Goal: Contribute content: Contribute content

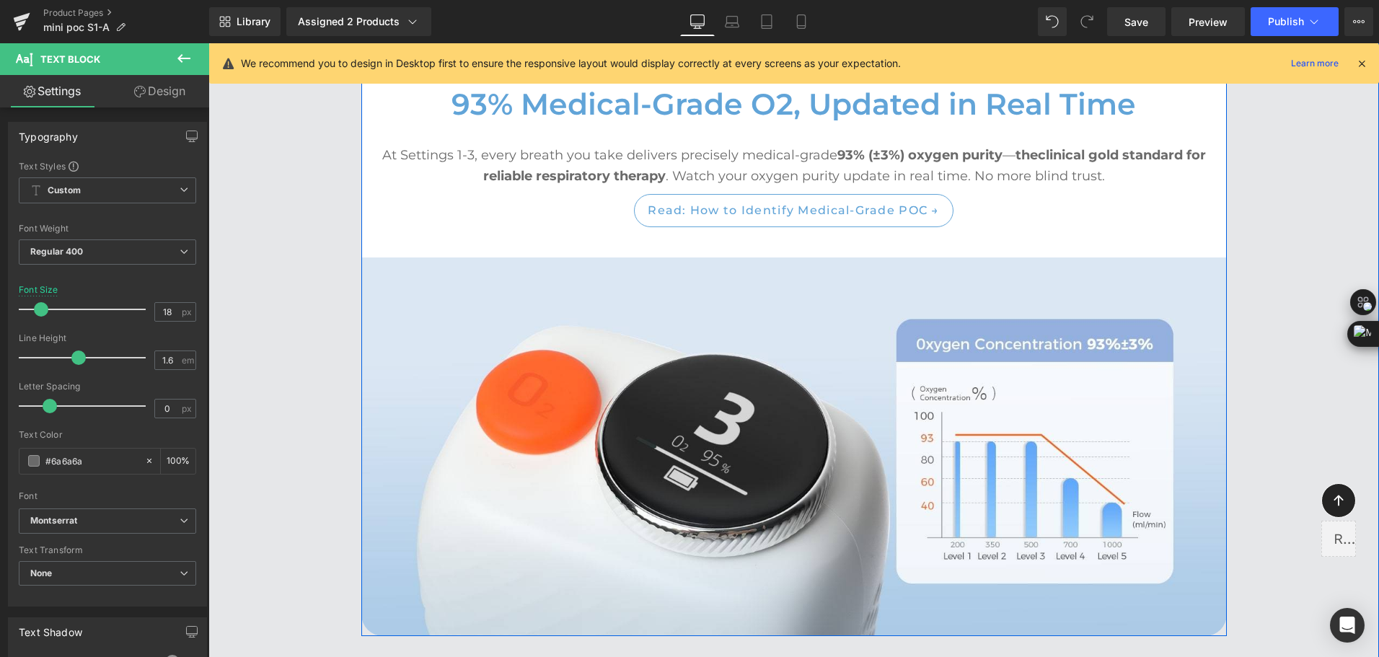
scroll to position [3598, 0]
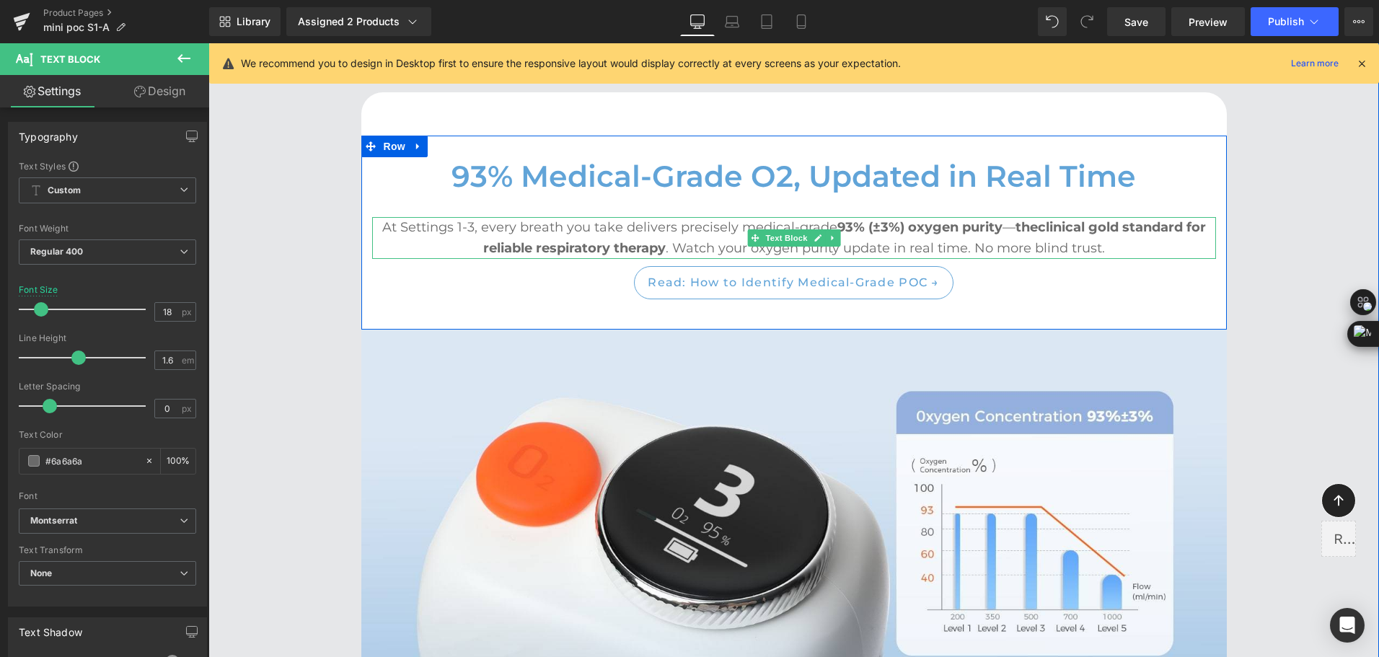
click at [560, 242] on strong "clinical gold standard for reliable respiratory therapy" at bounding box center [844, 237] width 722 height 37
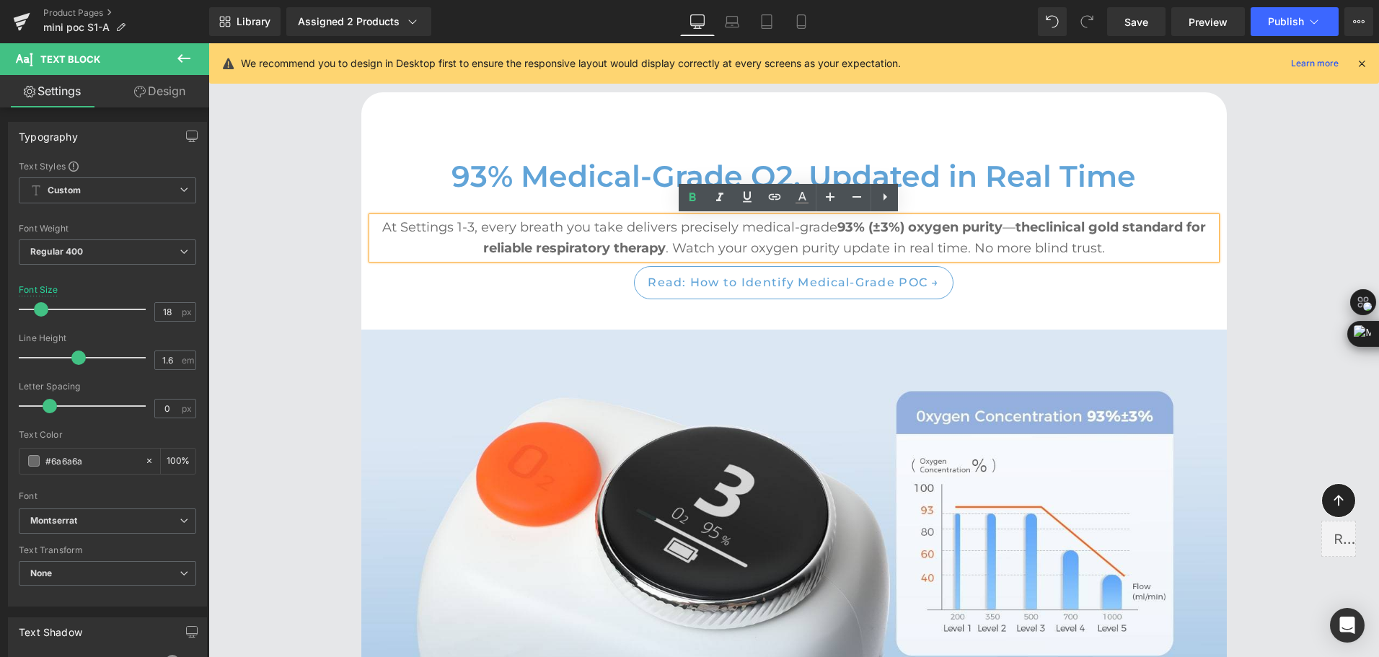
click at [567, 232] on p "At Settings 1-3, every breath you take delivers precisely medical-grade 93% (±3…" at bounding box center [794, 238] width 844 height 42
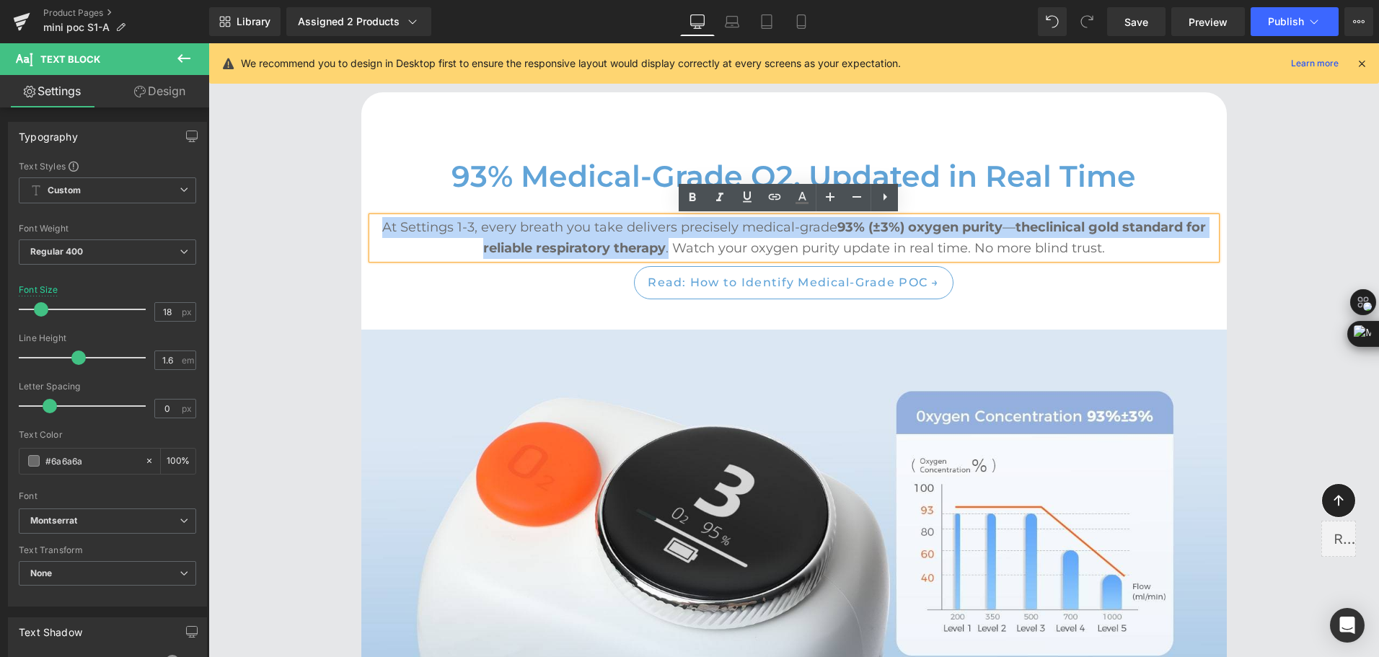
drag, startPoint x: 371, startPoint y: 224, endPoint x: 666, endPoint y: 246, distance: 295.7
click at [666, 246] on p "At Settings 1-3, every breath you take delivers precisely medical-grade 93% (±3…" at bounding box center [794, 238] width 844 height 42
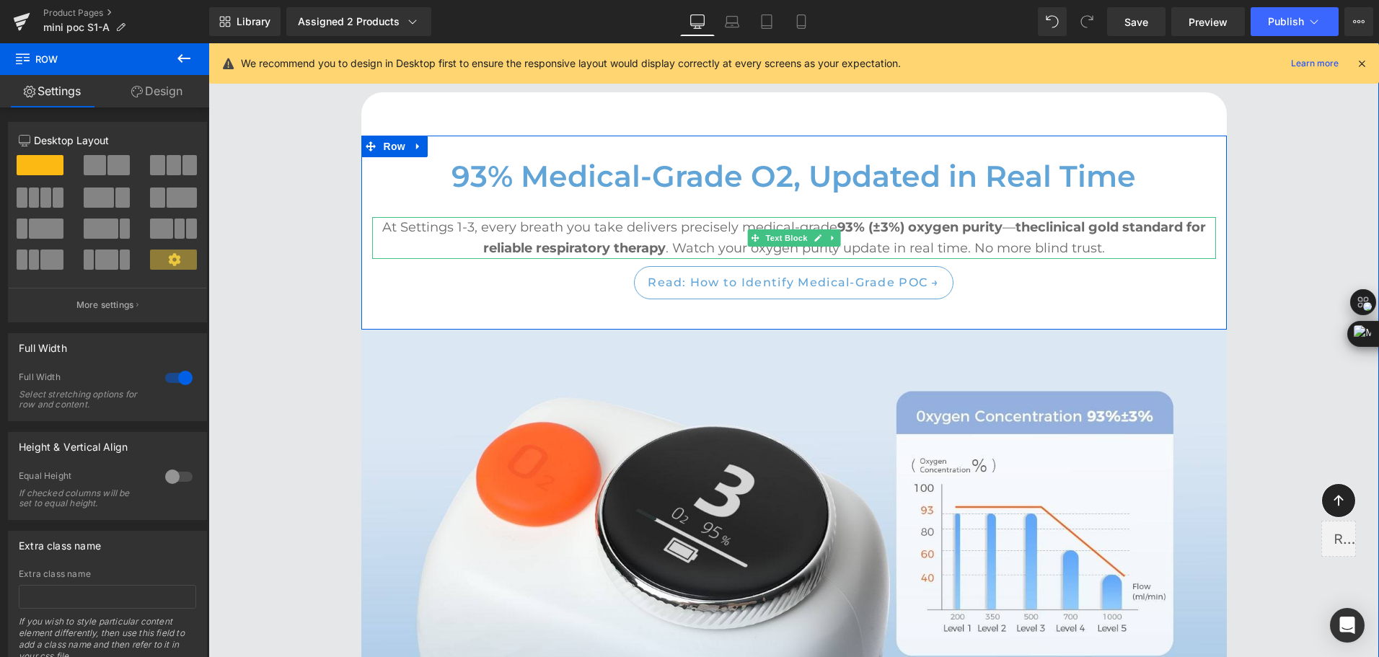
click at [534, 242] on strong "clinical gold standard for reliable respiratory therapy" at bounding box center [844, 237] width 722 height 37
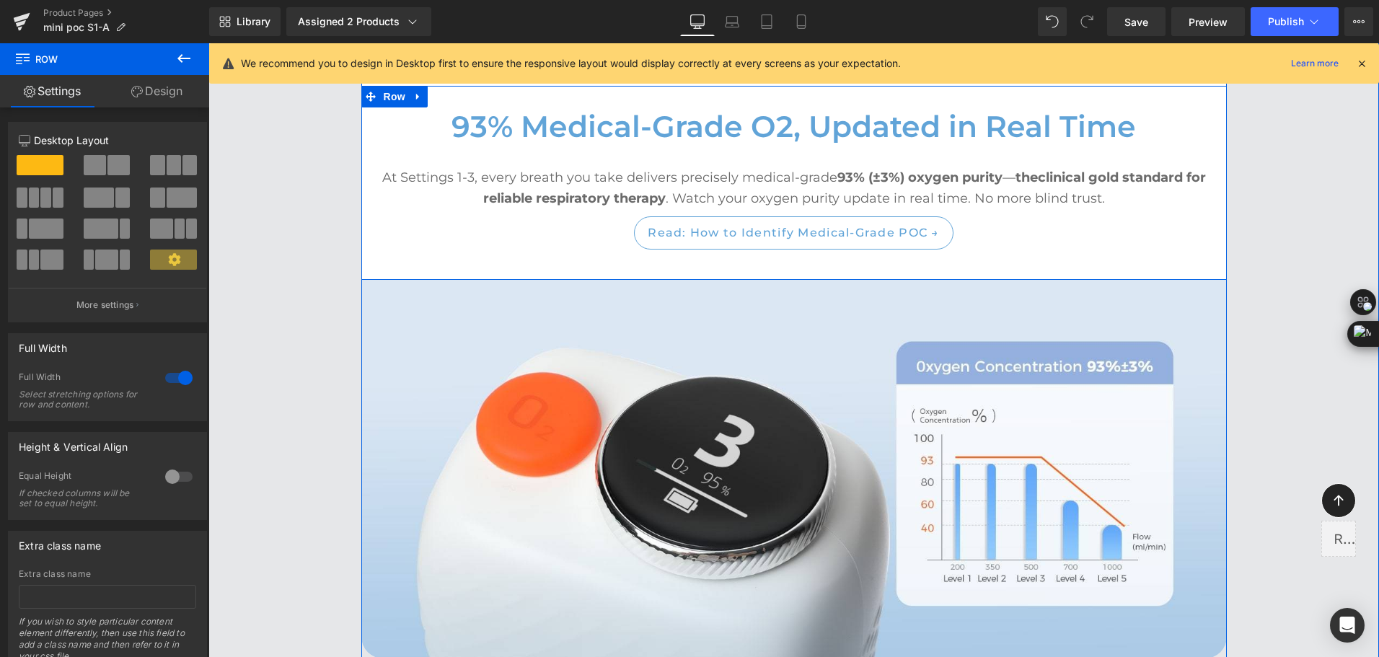
scroll to position [3670, 0]
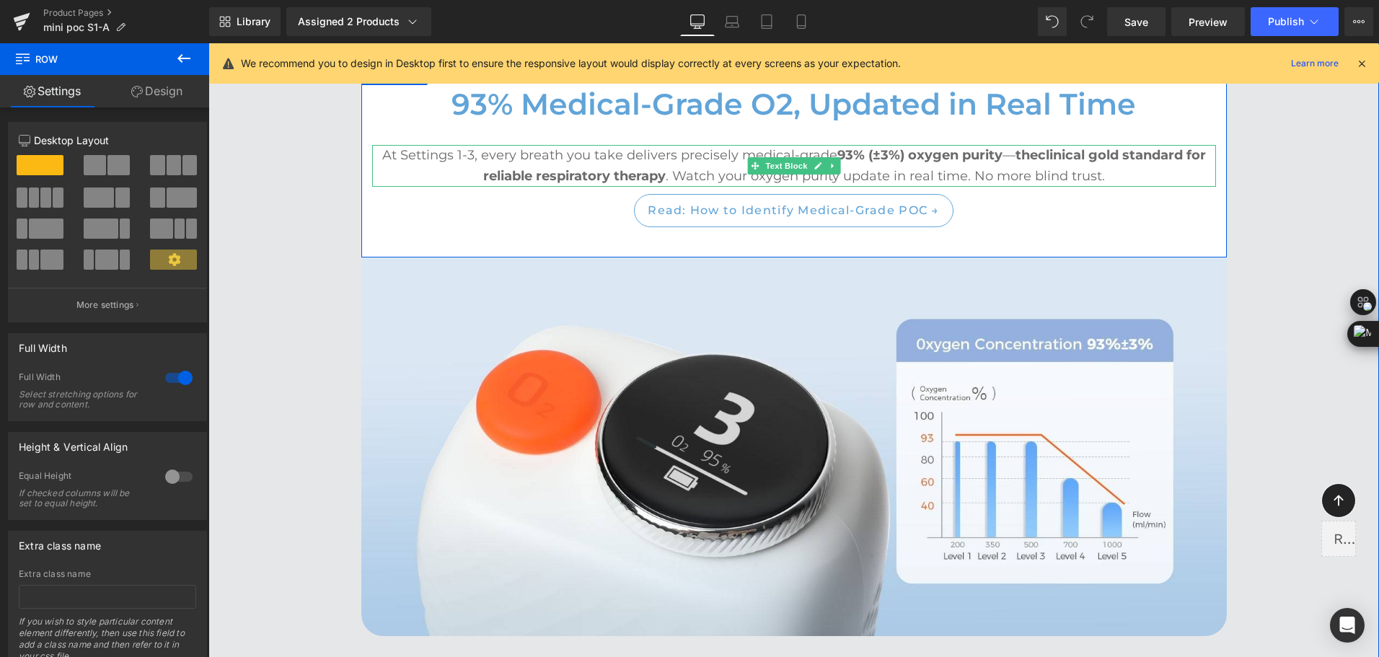
click at [477, 162] on p "At Settings 1-3, every breath you take delivers precisely medical-grade 93% (±3…" at bounding box center [794, 166] width 844 height 42
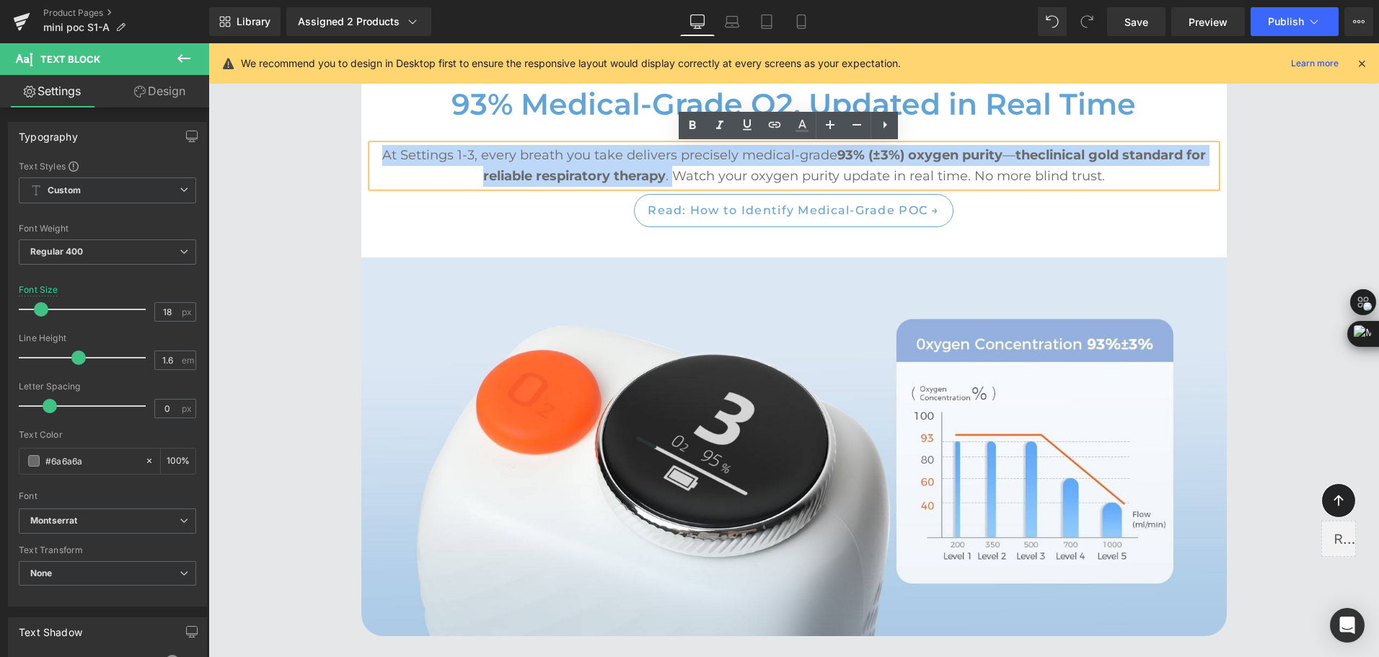
drag, startPoint x: 373, startPoint y: 156, endPoint x: 667, endPoint y: 174, distance: 294.0
click at [667, 174] on p "At Settings 1-3, every breath you take delivers precisely medical-grade 93% (±3…" at bounding box center [794, 166] width 844 height 42
copy p "At Settings 1-3, every breath you take delivers precisely medical-grade 93% (±3…"
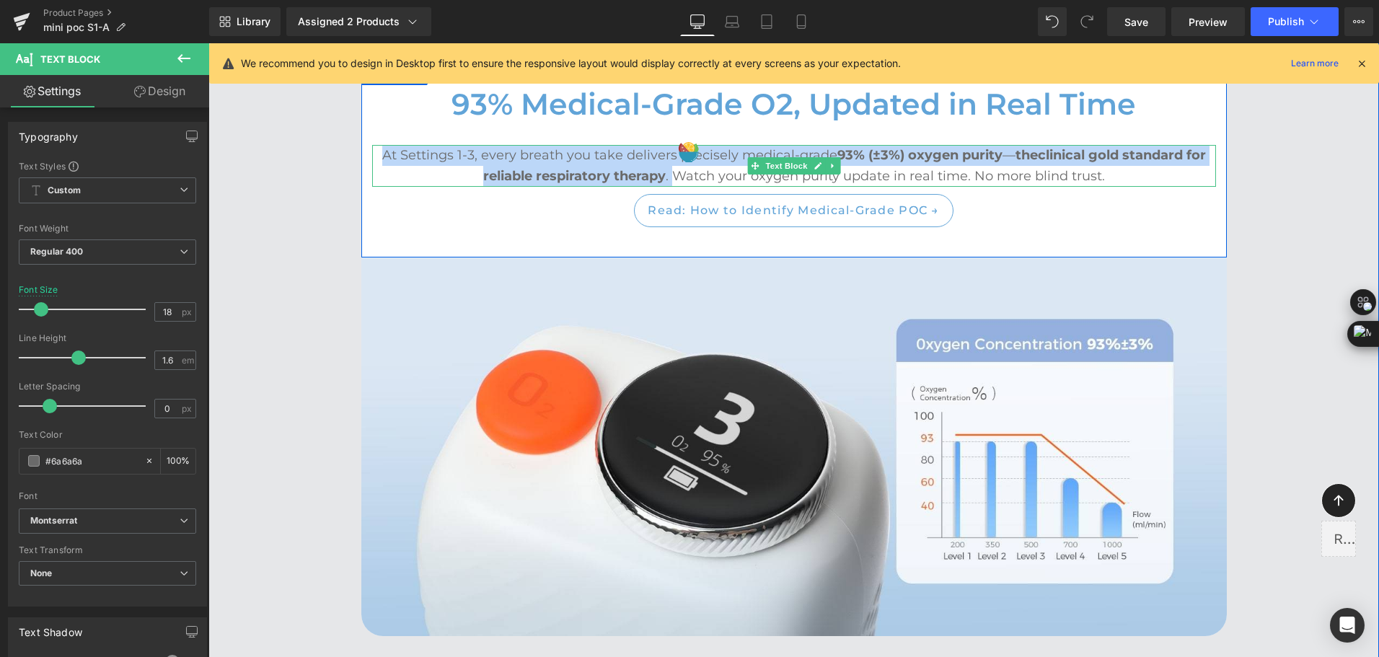
click at [578, 169] on strong "clinical gold standard for reliable respiratory therapy" at bounding box center [844, 165] width 722 height 37
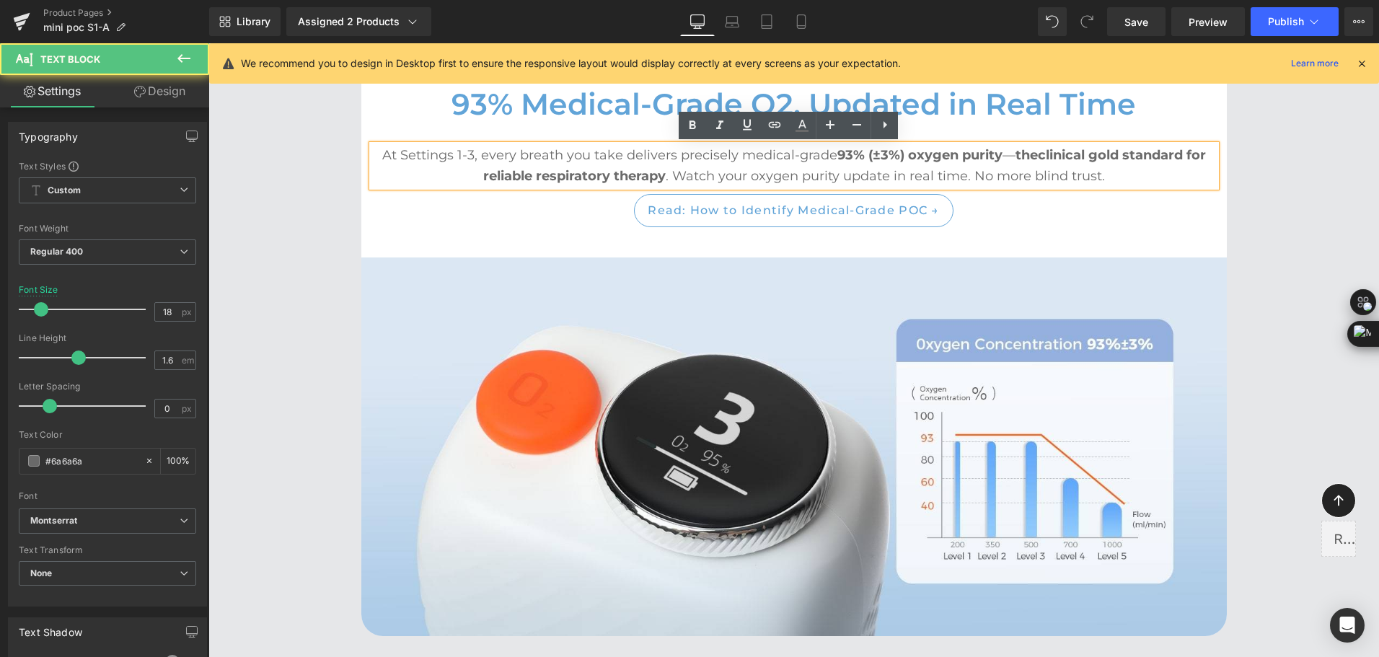
click at [609, 172] on strong "clinical gold standard for reliable respiratory therapy" at bounding box center [844, 165] width 722 height 37
click at [661, 183] on strong "clinical gold standard for reliable respiratory therapy" at bounding box center [844, 165] width 722 height 37
click at [669, 180] on p "At Settings 1-3, every breath you take delivers precisely medical-grade 93% (±3…" at bounding box center [794, 166] width 844 height 42
click at [663, 176] on p "At Settings 1-3, every breath you take delivers precisely medical-grade 93% (±3…" at bounding box center [794, 166] width 844 height 42
click at [675, 176] on p "At Settings 1-3, every breath you take delivers precisely medical-grade 93% (±3…" at bounding box center [794, 166] width 844 height 42
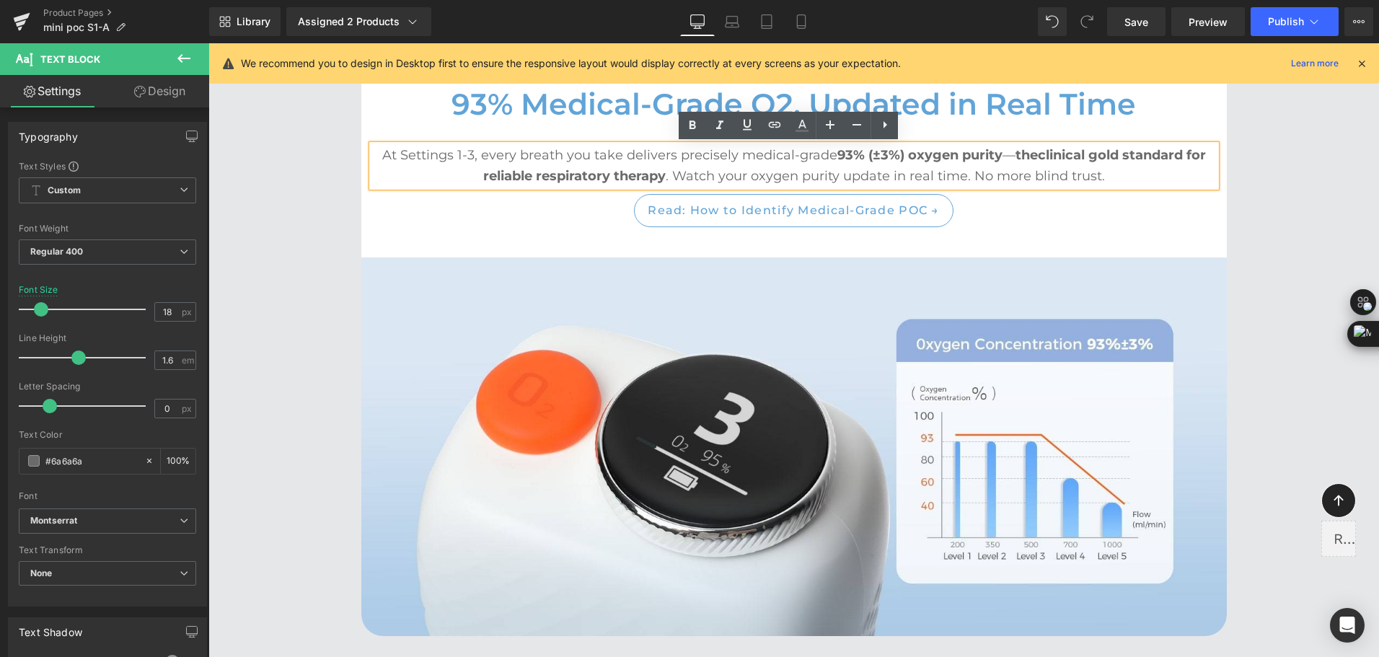
click at [689, 169] on p "At Settings 1-3, every breath you take delivers precisely medical-grade 93% (±3…" at bounding box center [794, 166] width 844 height 42
click at [697, 180] on p "At Settings 1-3, every breath you take delivers precisely medical-grade 93% (±3…" at bounding box center [794, 166] width 844 height 42
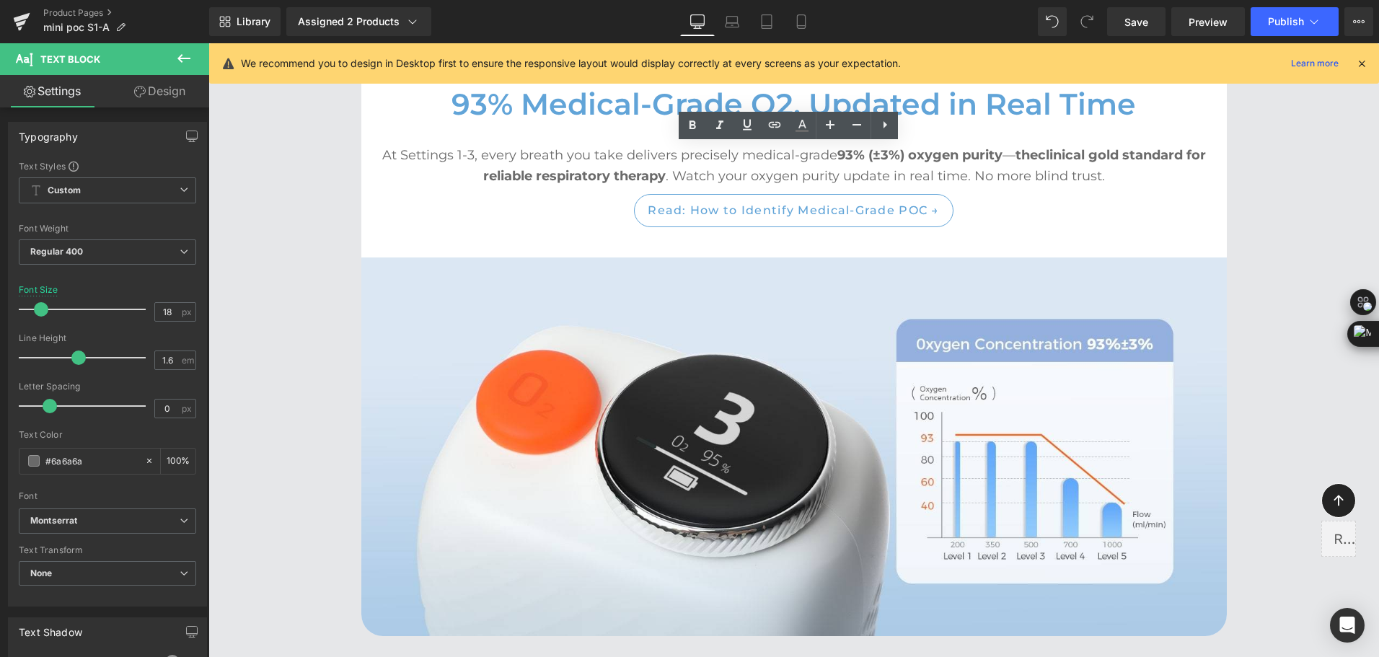
click at [512, 4] on div "Library Assigned 2 Products Product Preview Mini Portable O2 Concentrator Mini …" at bounding box center [794, 21] width 1170 height 43
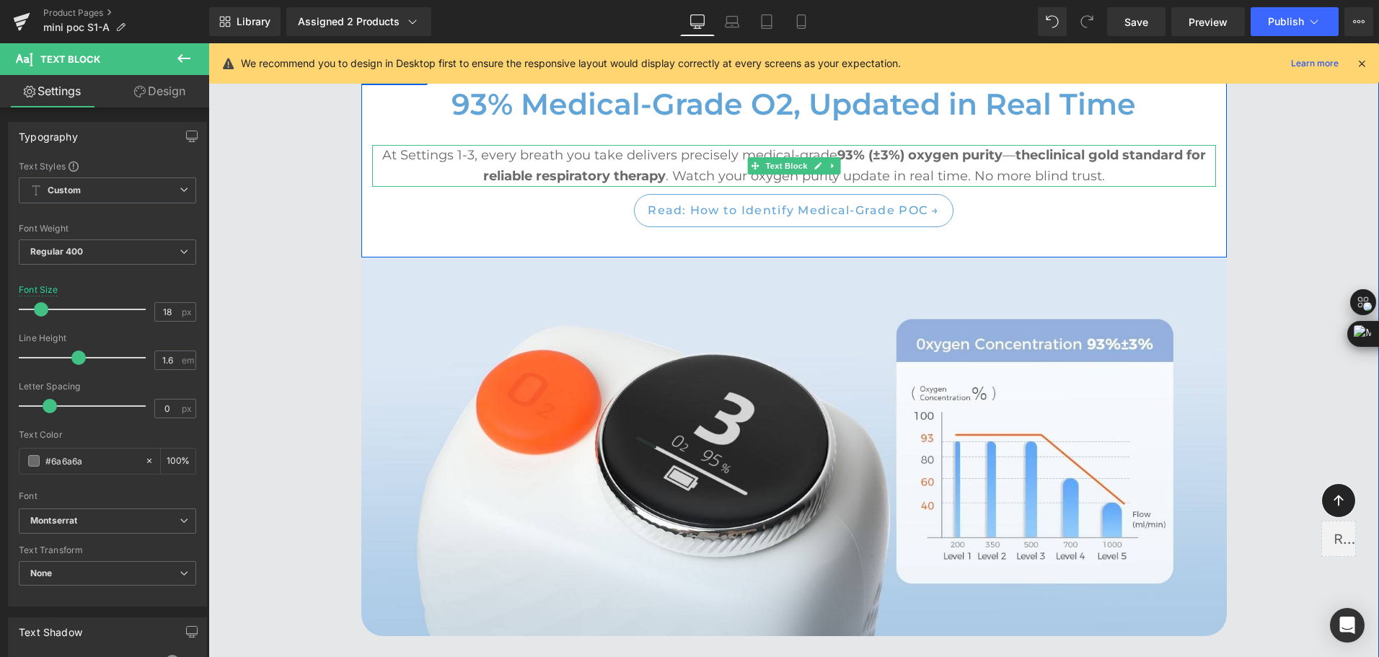
click at [1101, 180] on p "At Settings 1-3, every breath you take delivers precisely medical-grade 93% (±3…" at bounding box center [794, 166] width 844 height 42
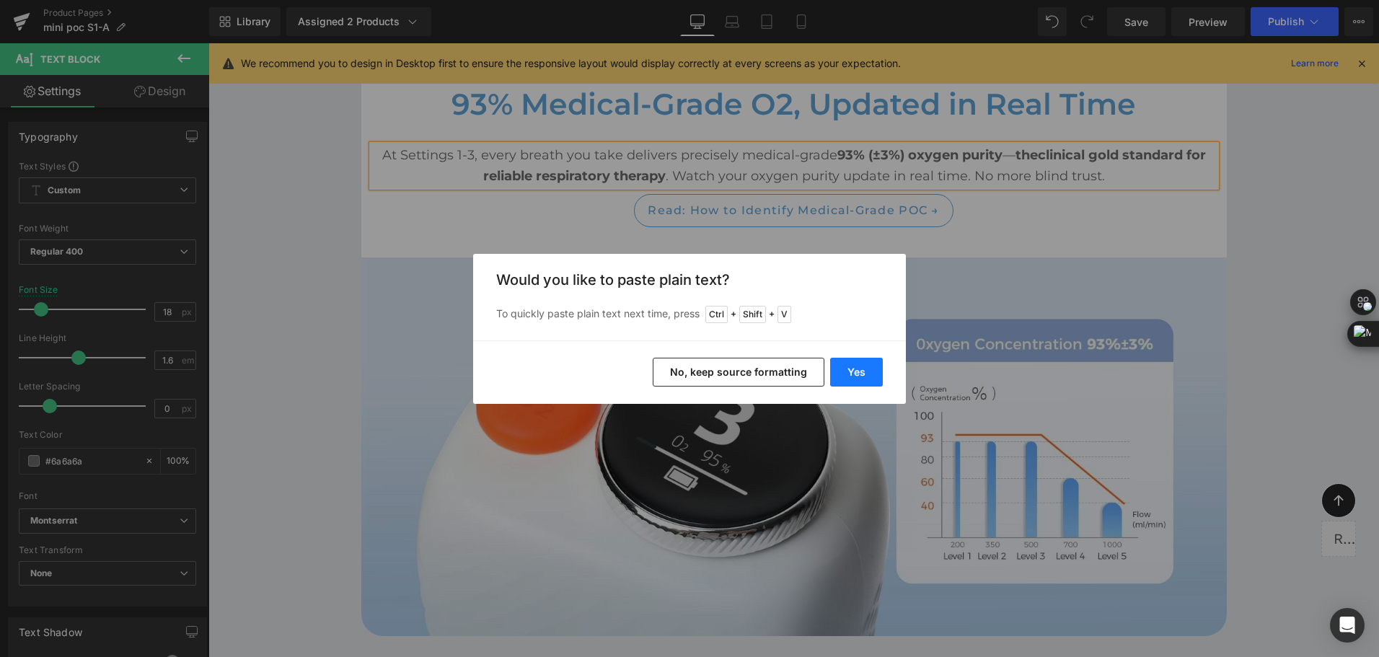
click at [864, 369] on button "Yes" at bounding box center [856, 372] width 53 height 29
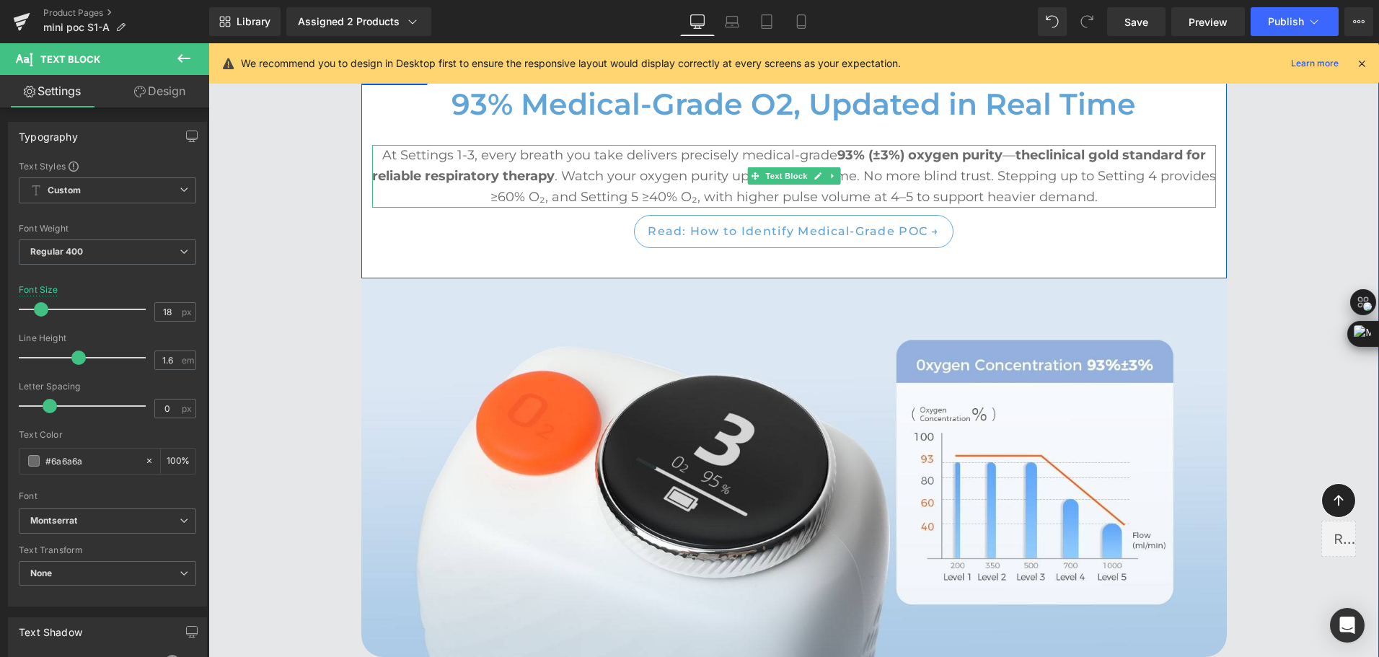
click at [1067, 184] on p "At Settings 1-3, every breath you take delivers precisely medical-grade 93% (±3…" at bounding box center [794, 176] width 844 height 62
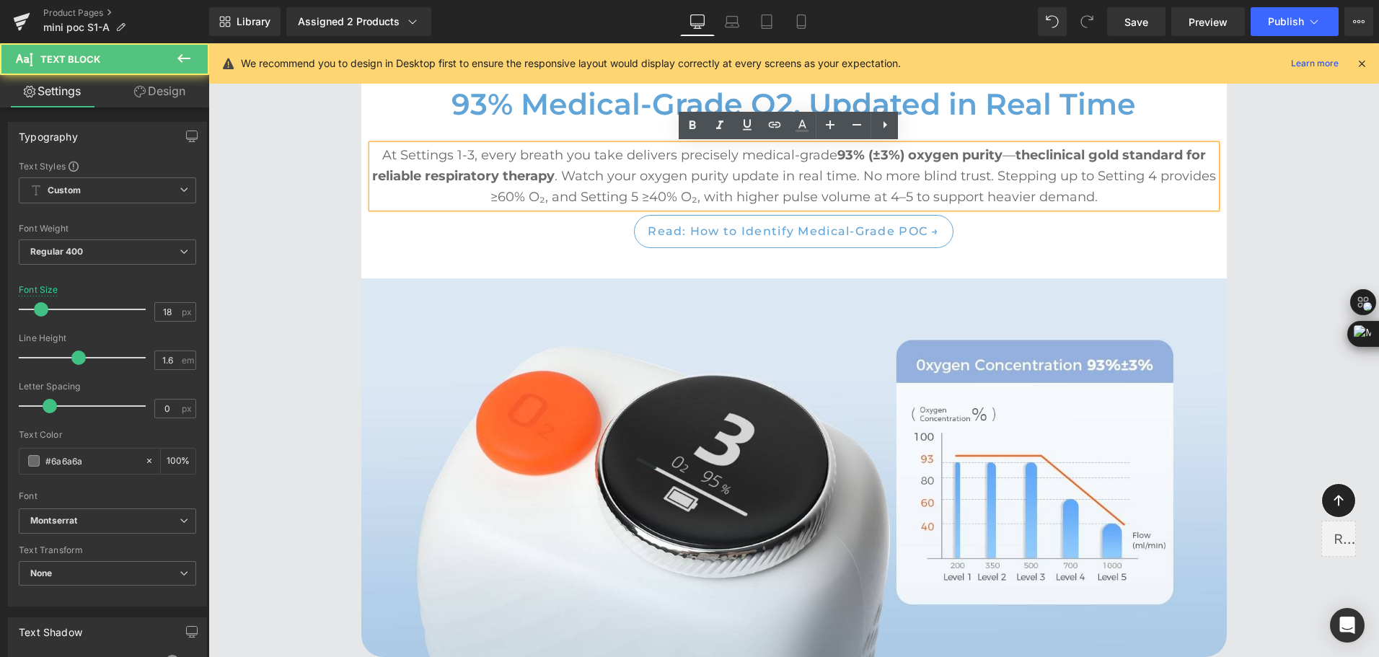
click at [1055, 182] on p "At Settings 1-3, every breath you take delivers precisely medical-grade 93% (±3…" at bounding box center [794, 176] width 844 height 62
click at [663, 198] on p "At Settings 1-3, every breath you take delivers precisely medical-grade 93% (±3…" at bounding box center [794, 176] width 844 height 62
click at [712, 198] on p "At Settings 1-3, every breath you take delivers precisely medical-grade 93% (±3…" at bounding box center [794, 176] width 844 height 62
click at [801, 194] on p "At Settings 1-3, every breath you take delivers precisely medical-grade 93% (±3…" at bounding box center [794, 176] width 844 height 62
click at [1016, 195] on p "At Settings 1-3, every breath you take delivers precisely medical-grade 93% (±3…" at bounding box center [794, 176] width 844 height 62
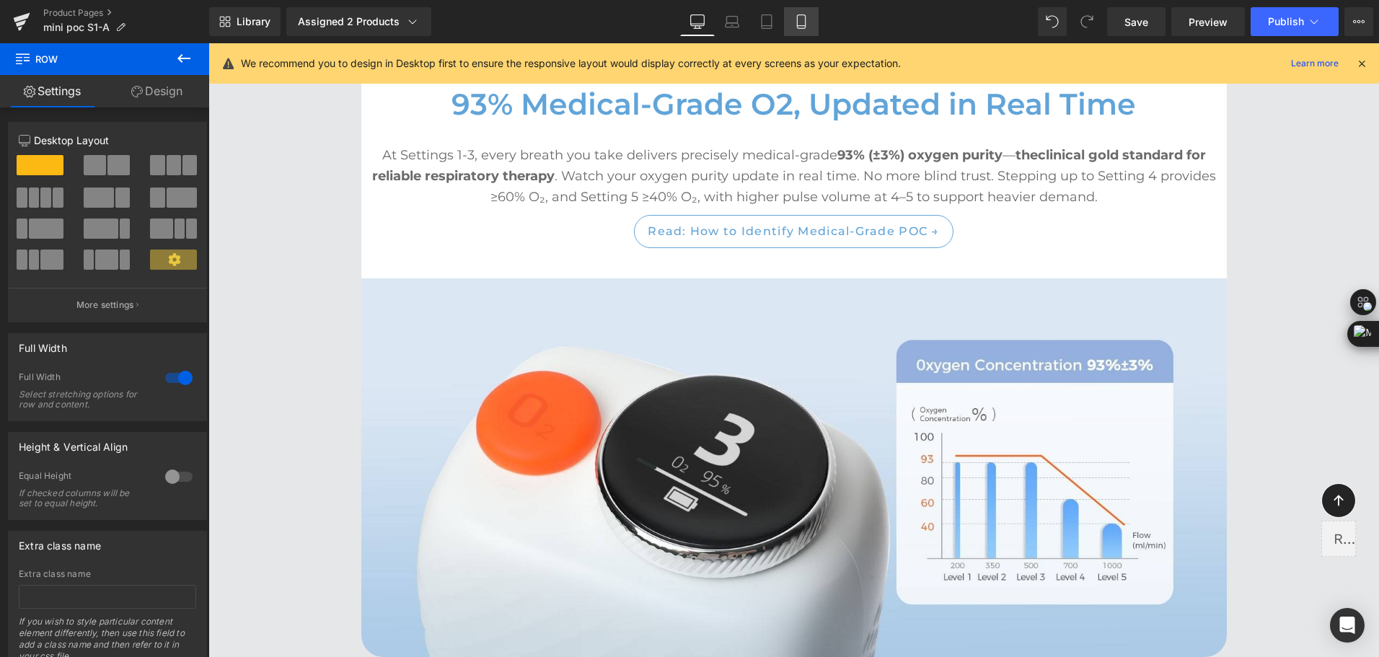
click at [800, 26] on icon at bounding box center [801, 26] width 8 height 0
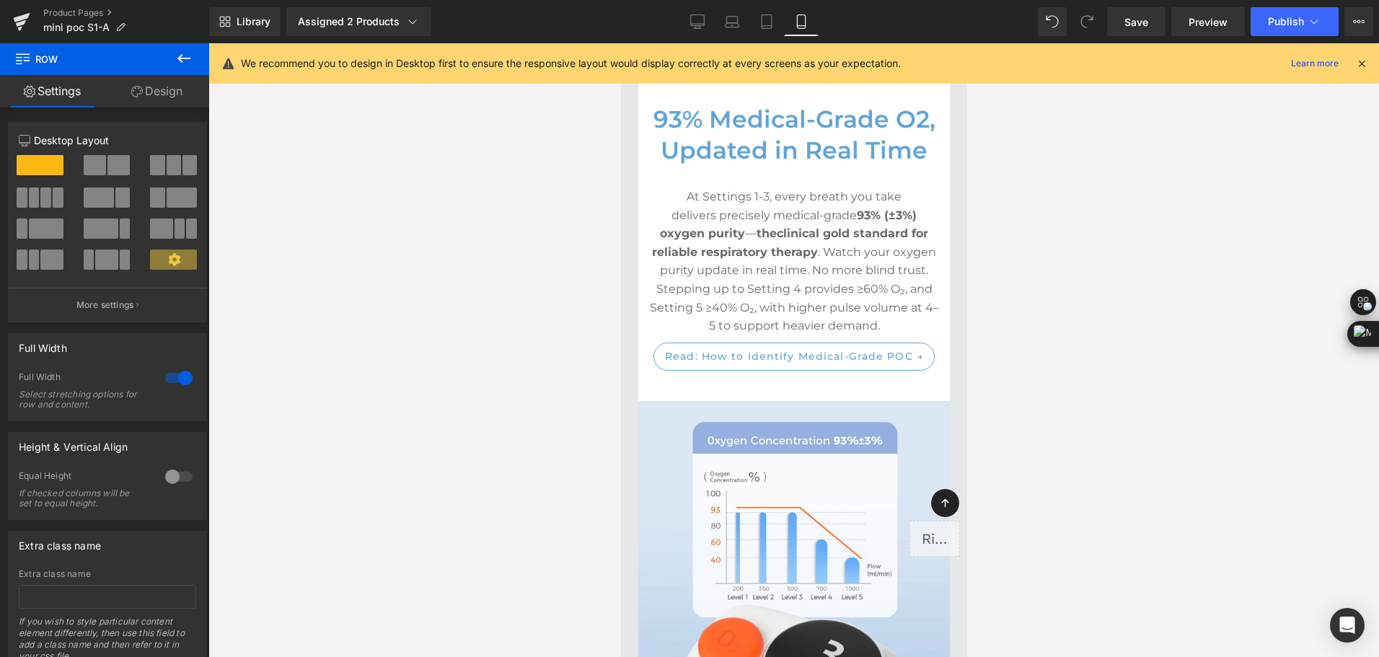
scroll to position [4210, 0]
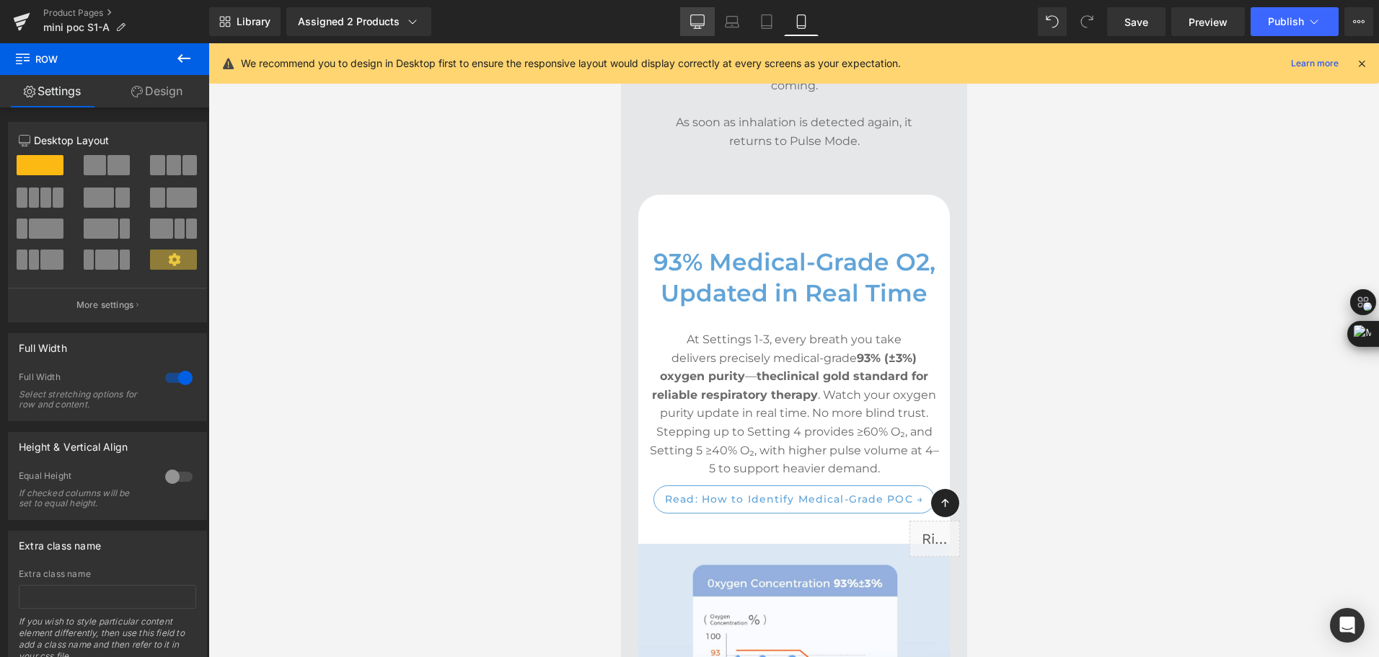
click at [697, 26] on icon at bounding box center [698, 20] width 14 height 11
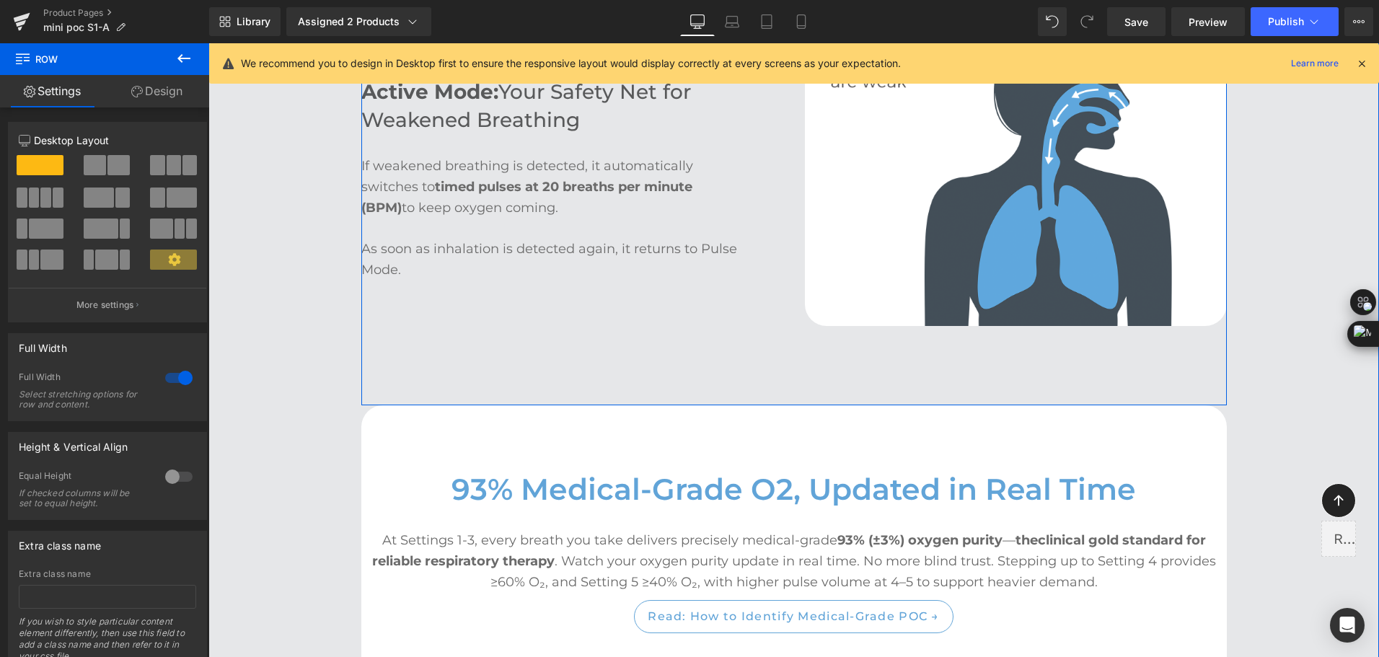
scroll to position [3501, 0]
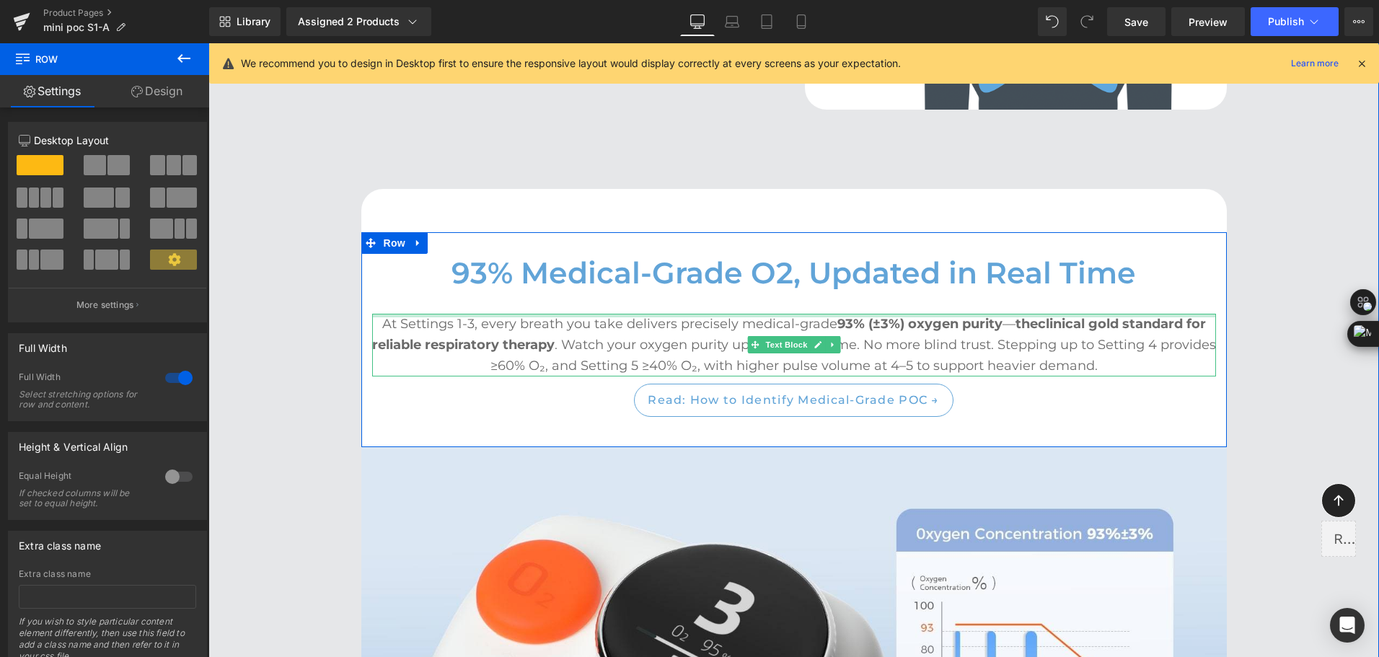
click at [438, 314] on div at bounding box center [794, 316] width 844 height 4
click at [430, 328] on p "At Settings 1-3, every breath you take delivers precisely medical-grade 93% (±3…" at bounding box center [794, 345] width 844 height 62
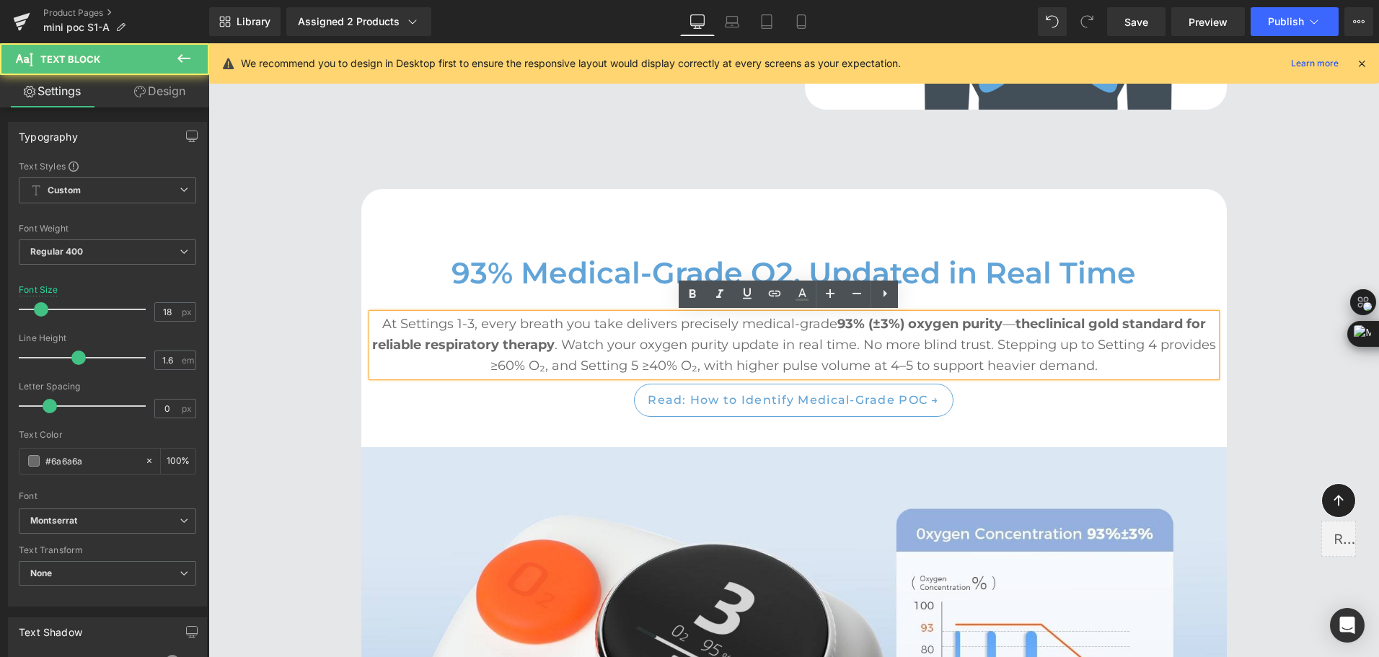
click at [394, 327] on p "At Settings 1-3, every breath you take delivers precisely medical-grade 93% (±3…" at bounding box center [794, 345] width 844 height 62
click at [391, 320] on p "At Settings 1-3, every breath you take delivers precisely medical-grade 93% (±3…" at bounding box center [794, 345] width 844 height 62
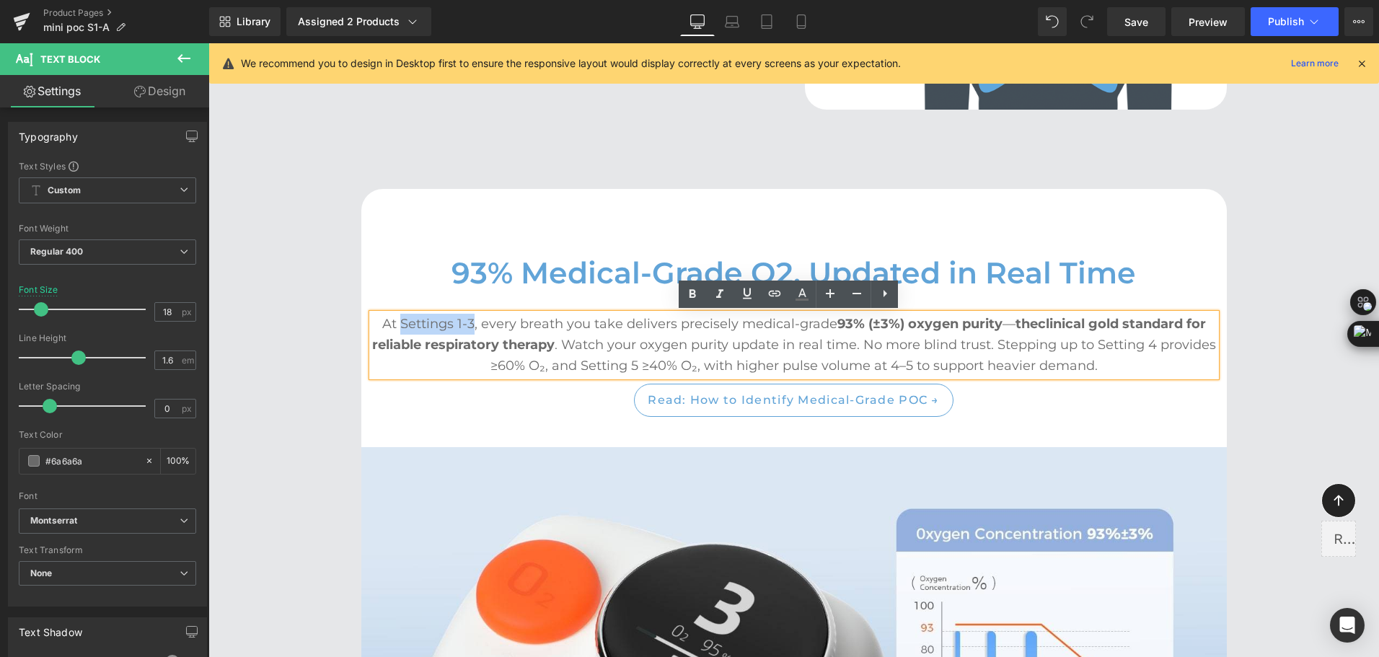
drag, startPoint x: 390, startPoint y: 321, endPoint x: 464, endPoint y: 322, distance: 74.3
click at [464, 322] on p "At Settings 1-3, every breath you take delivers precisely medical-grade 93% (±3…" at bounding box center [794, 345] width 844 height 62
click at [681, 299] on link at bounding box center [691, 293] width 27 height 27
click at [739, 344] on p "At Settings 1-3 , every breath you take delivers precisely medical-grade 93% (±…" at bounding box center [794, 345] width 844 height 62
drag, startPoint x: 1092, startPoint y: 348, endPoint x: 1151, endPoint y: 346, distance: 59.1
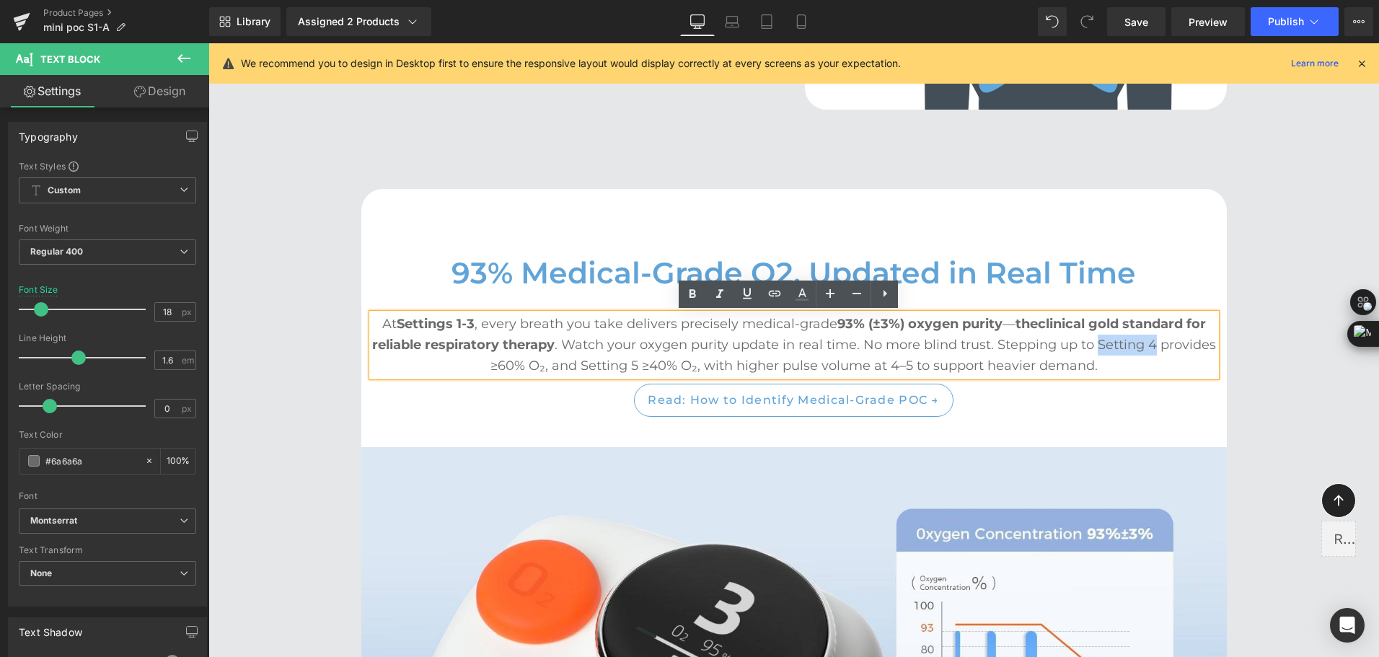
click at [1151, 346] on p "At Settings 1-3 , every breath you take delivers precisely medical-grade 93% (±…" at bounding box center [794, 345] width 844 height 62
drag, startPoint x: 690, startPoint y: 302, endPoint x: 476, endPoint y: 273, distance: 216.2
click at [690, 302] on icon at bounding box center [692, 294] width 17 height 17
drag, startPoint x: 516, startPoint y: 368, endPoint x: 569, endPoint y: 365, distance: 52.7
click at [569, 365] on p "At Settings 1-3 , every breath you take delivers precisely medical-grade 93% (±…" at bounding box center [794, 345] width 844 height 62
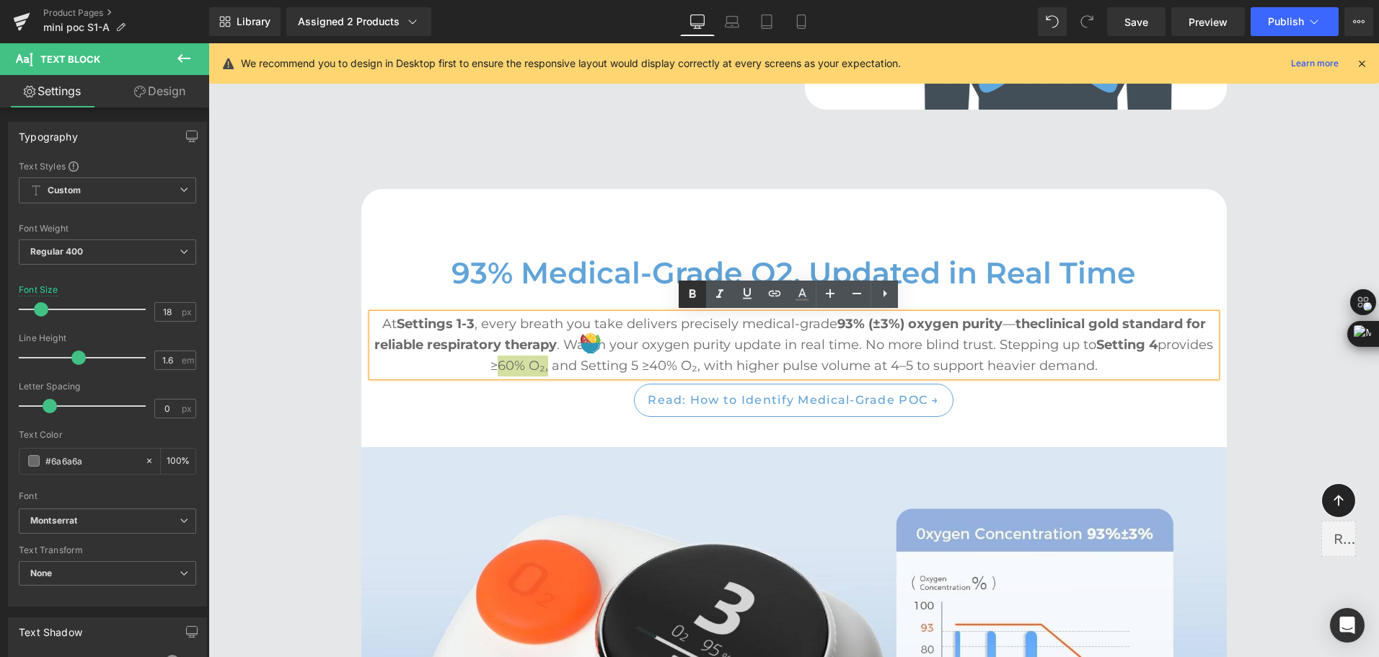
click at [689, 296] on icon at bounding box center [692, 294] width 17 height 17
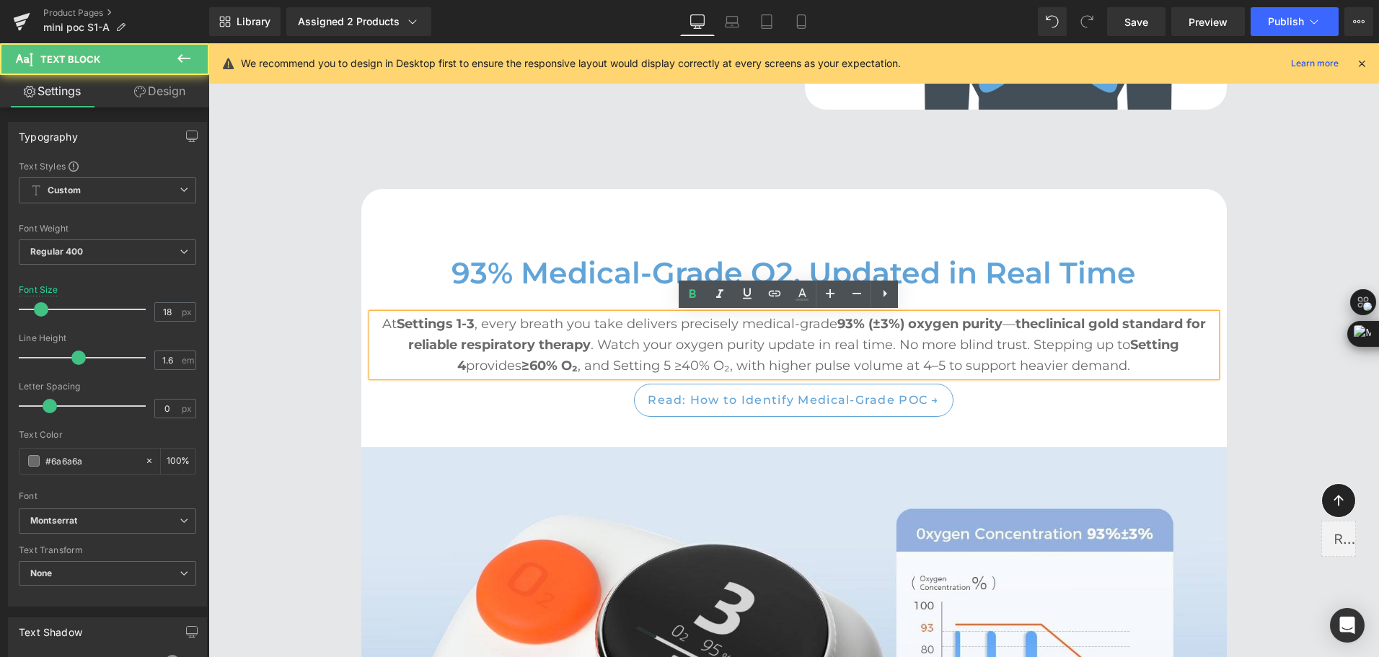
click at [637, 364] on p "At Settings 1-3 , every breath you take delivers precisely medical-grade 93% (±…" at bounding box center [794, 345] width 844 height 62
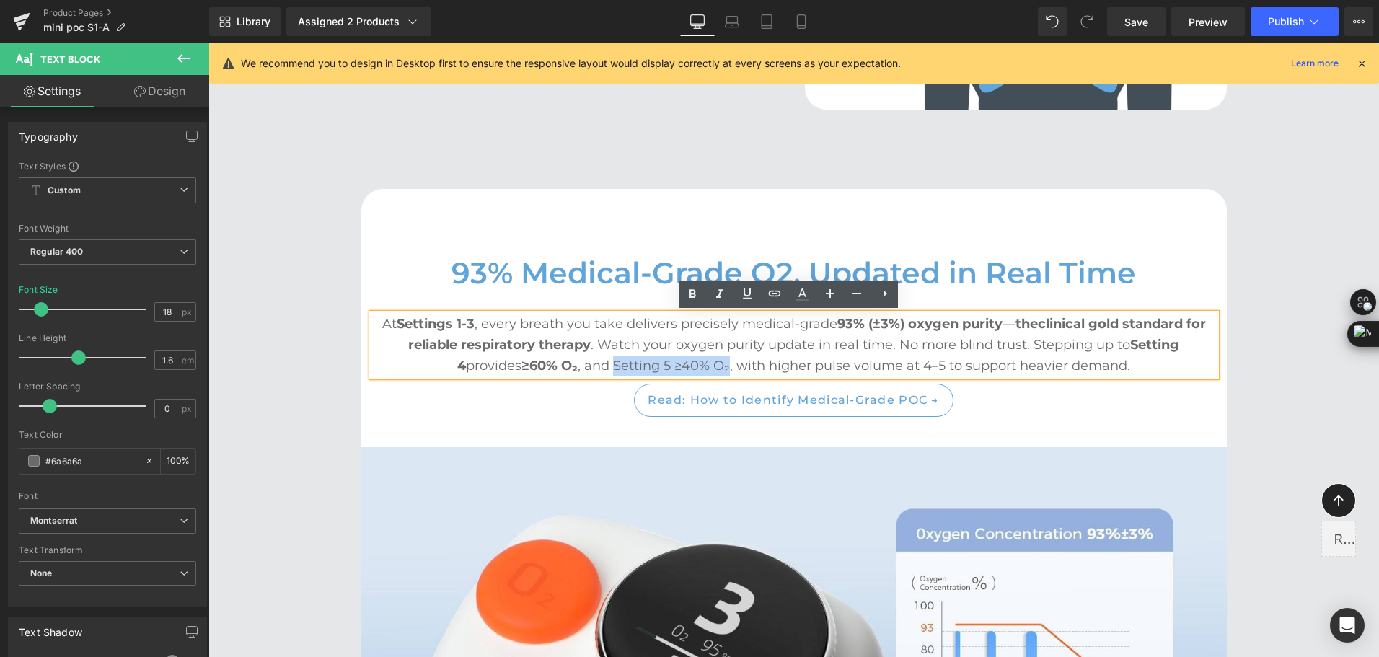
drag, startPoint x: 608, startPoint y: 365, endPoint x: 718, endPoint y: 359, distance: 110.5
click at [718, 359] on p "At Settings 1-3 , every breath you take delivers precisely medical-grade 93% (±…" at bounding box center [794, 345] width 844 height 62
click at [697, 297] on icon at bounding box center [692, 294] width 17 height 17
click at [706, 350] on p "At Settings 1-3 , every breath you take delivers precisely medical-grade 93% (±…" at bounding box center [794, 345] width 844 height 62
drag, startPoint x: 710, startPoint y: 368, endPoint x: 721, endPoint y: 368, distance: 10.8
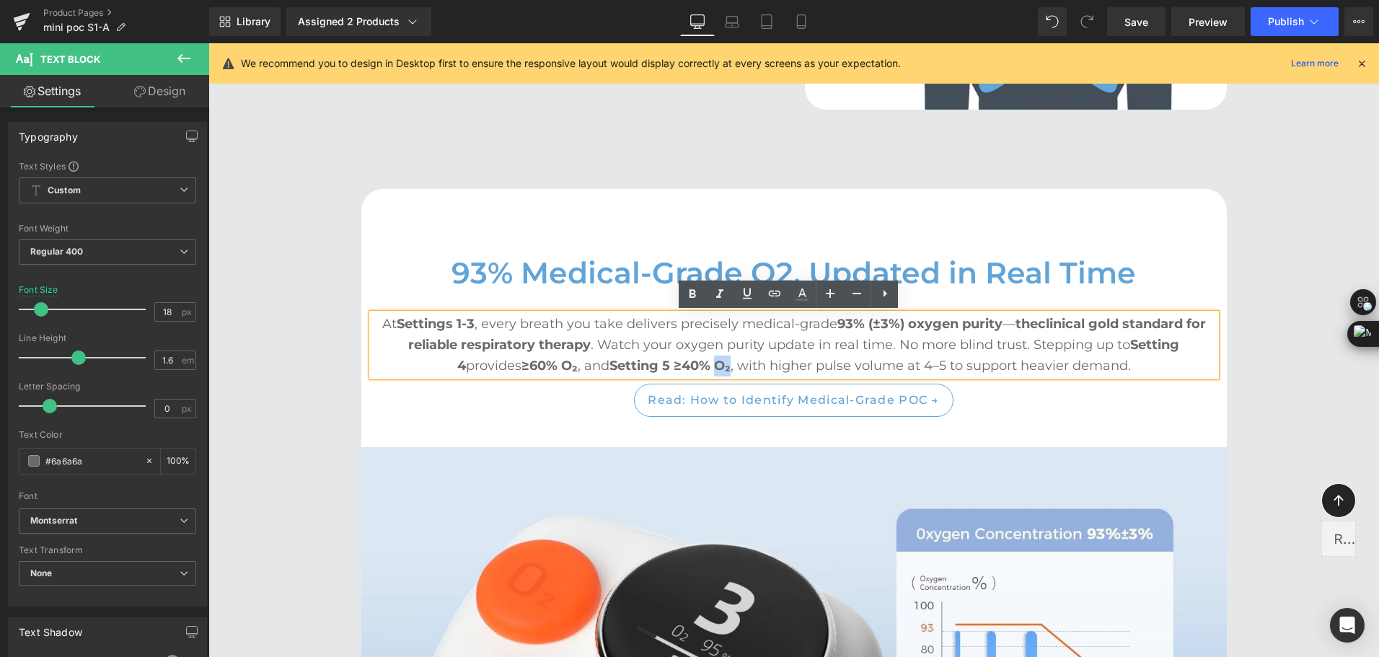
click at [721, 368] on strong "Setting 5 ≥40% O₂" at bounding box center [669, 366] width 121 height 16
copy strong "O₂"
click at [1008, 203] on div "93% Medical-Grade O2, Updated in Real Time Heading At Settings 1-3 , every brea…" at bounding box center [793, 507] width 865 height 637
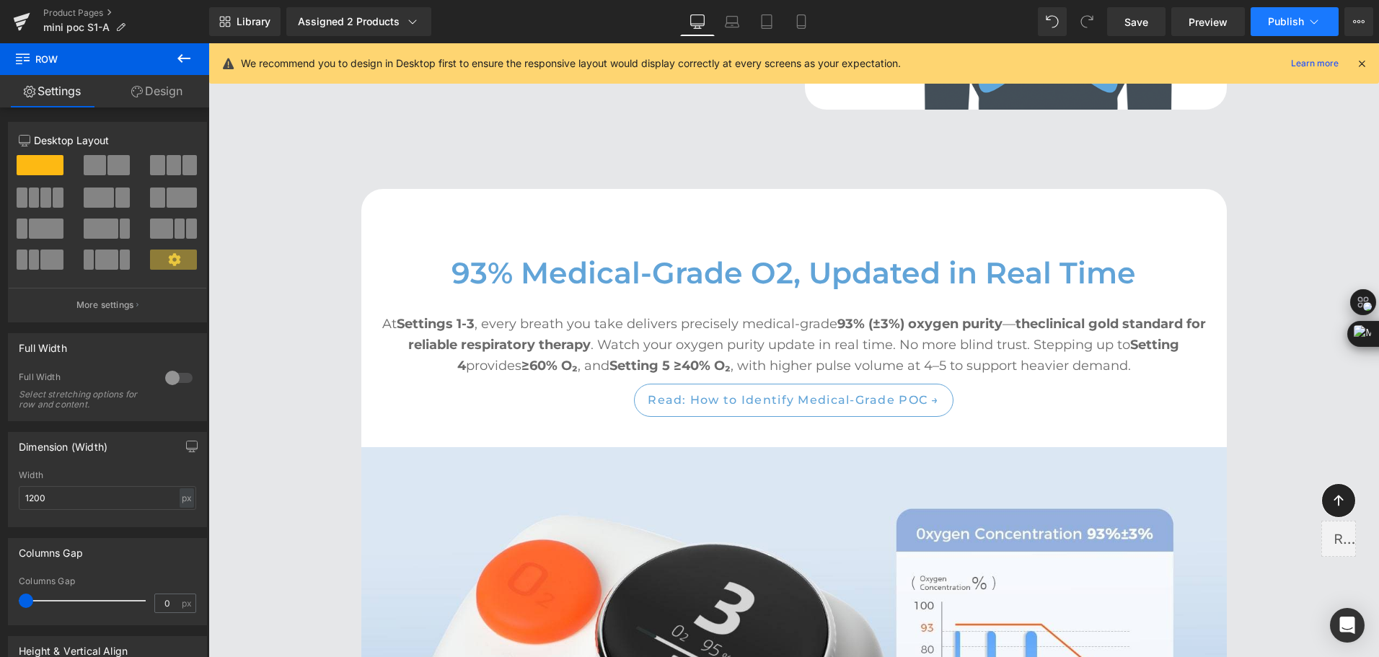
click at [1281, 24] on span "Publish" at bounding box center [1286, 22] width 36 height 12
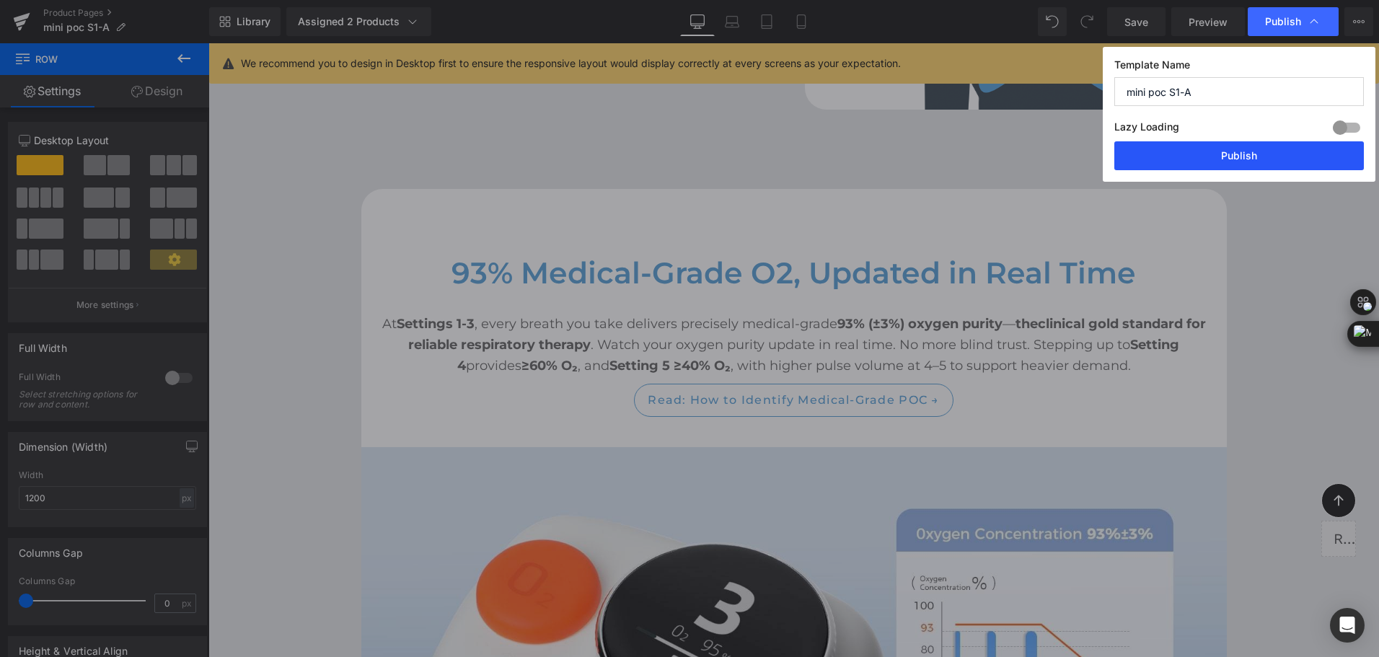
click at [1253, 160] on button "Publish" at bounding box center [1238, 155] width 249 height 29
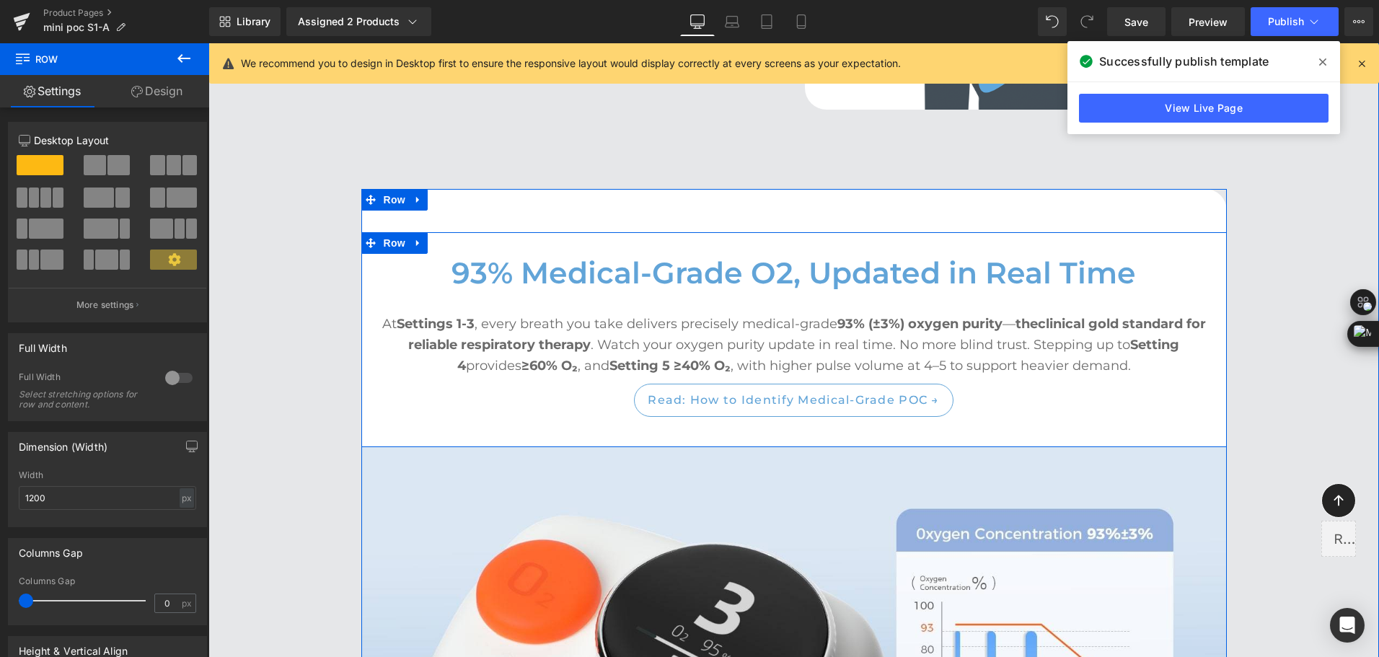
scroll to position [537, 0]
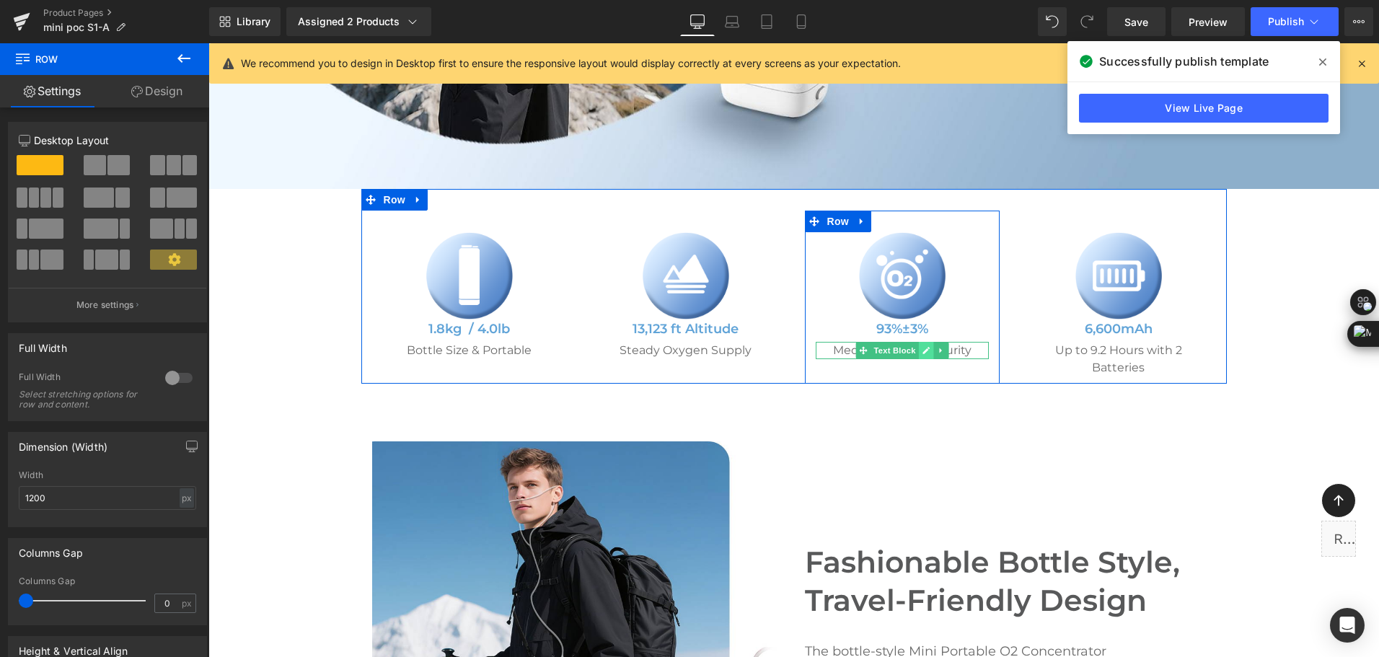
click at [922, 350] on icon at bounding box center [925, 350] width 7 height 7
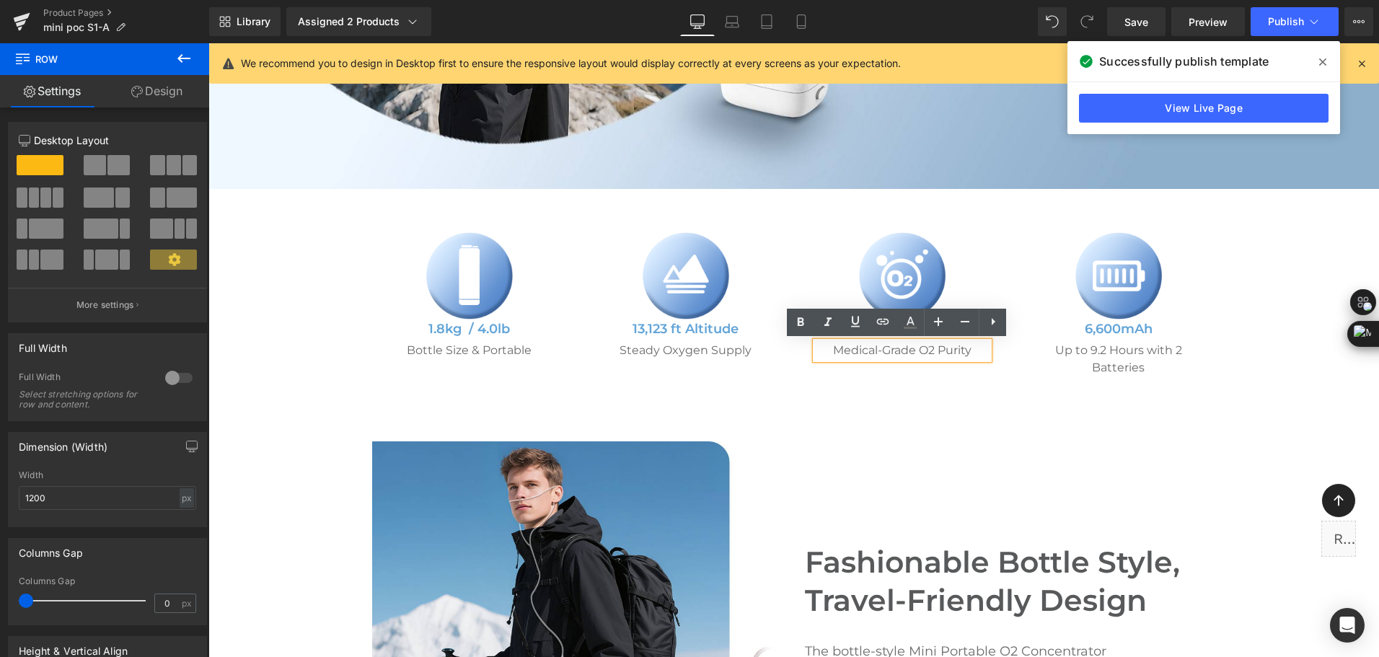
click at [921, 350] on p "Medical-Grade O2 Purity" at bounding box center [901, 350] width 173 height 17
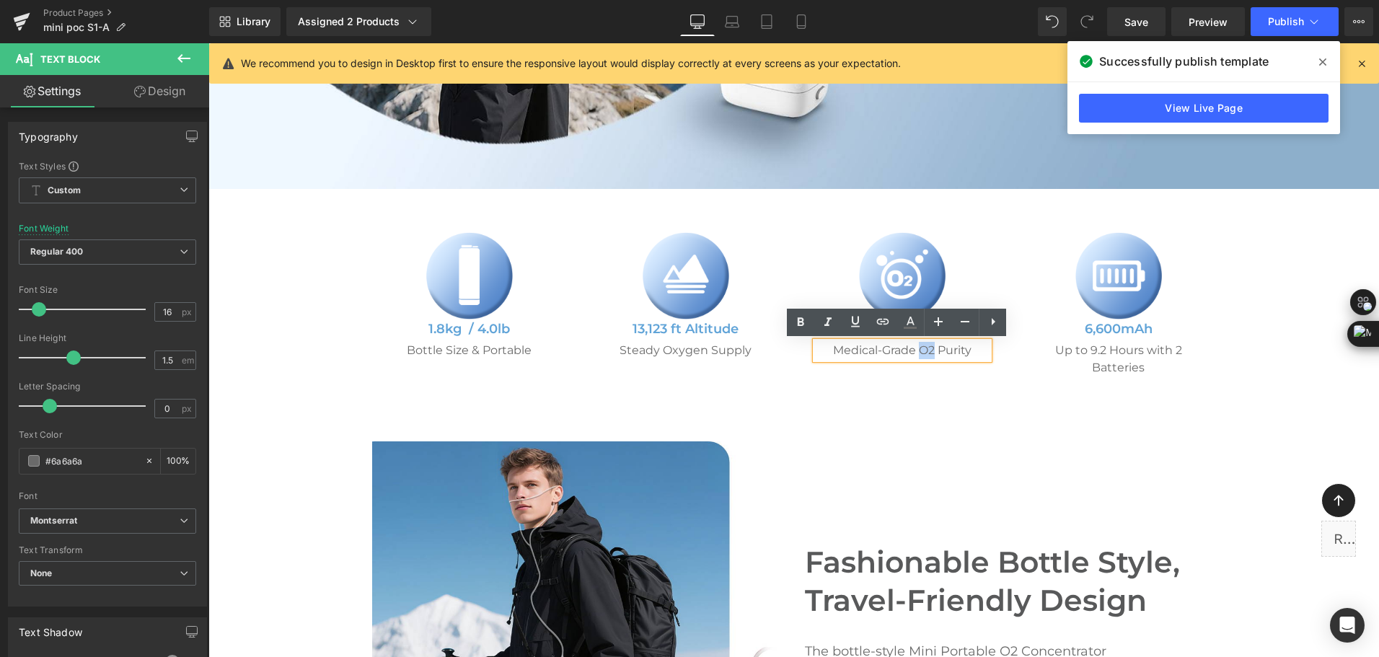
click at [927, 350] on p "Medical-Grade O2 Purity" at bounding box center [901, 350] width 173 height 17
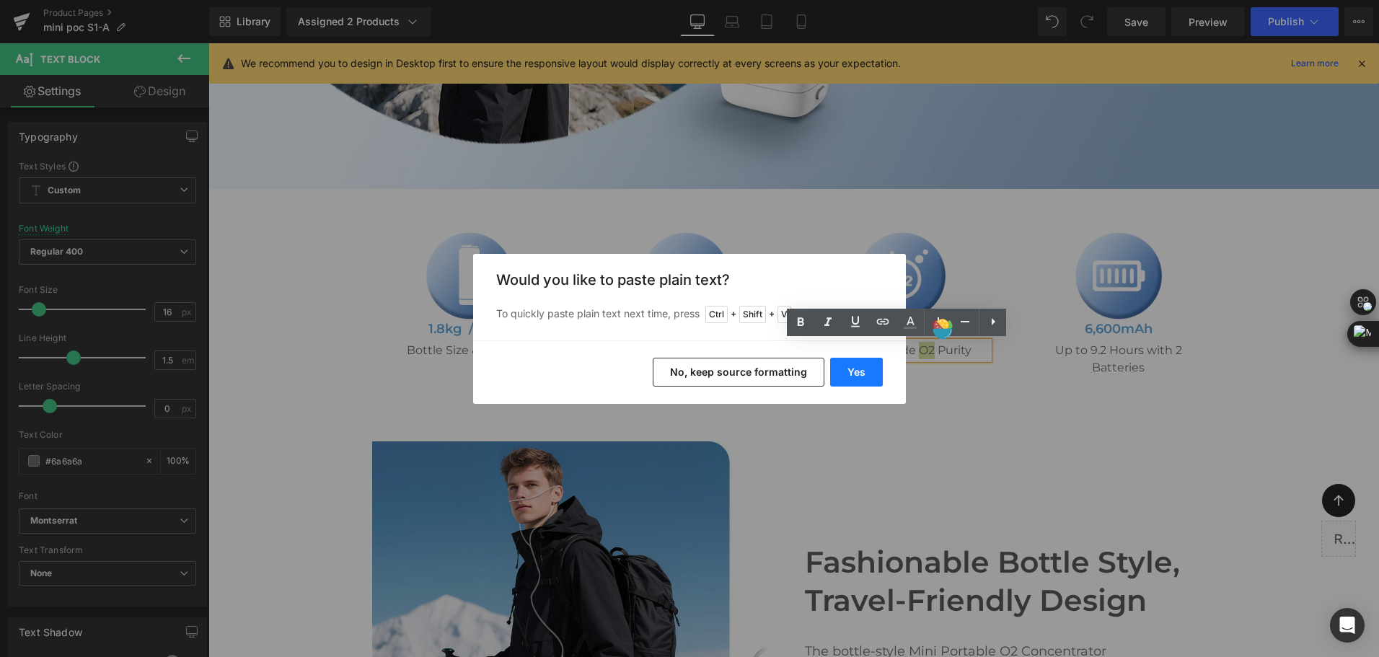
click at [862, 368] on button "Yes" at bounding box center [856, 372] width 53 height 29
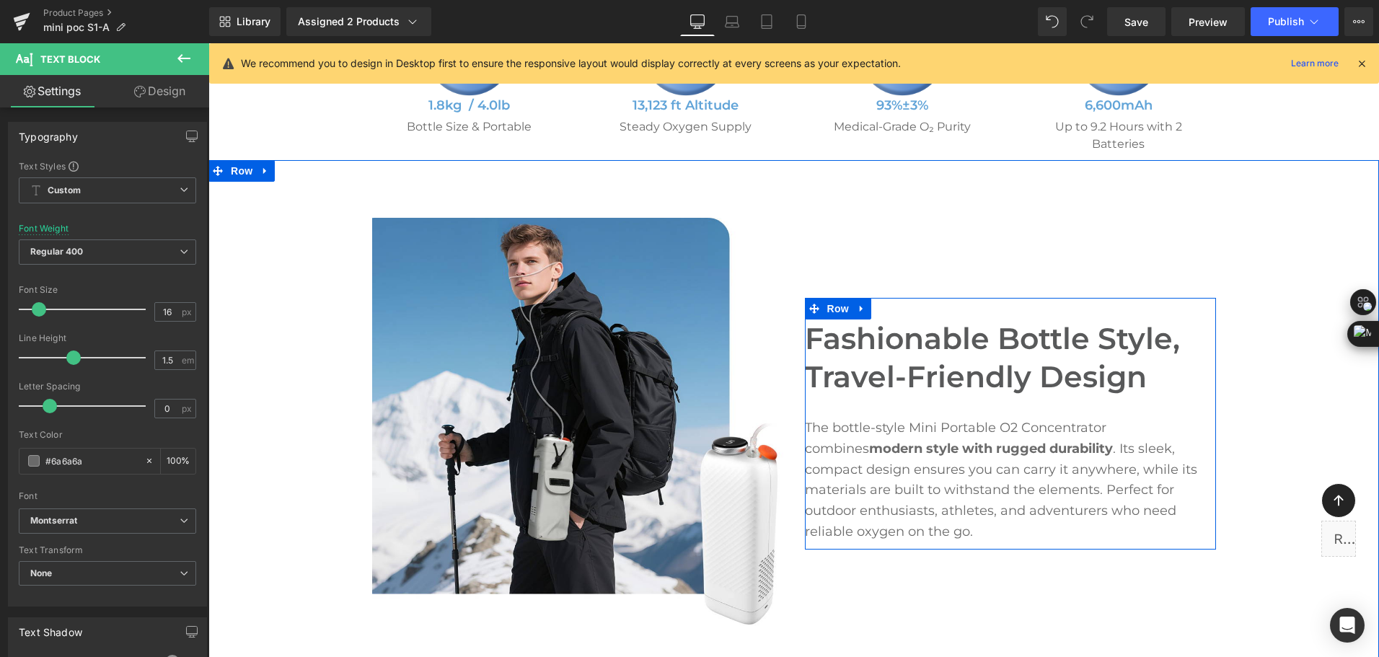
scroll to position [826, 0]
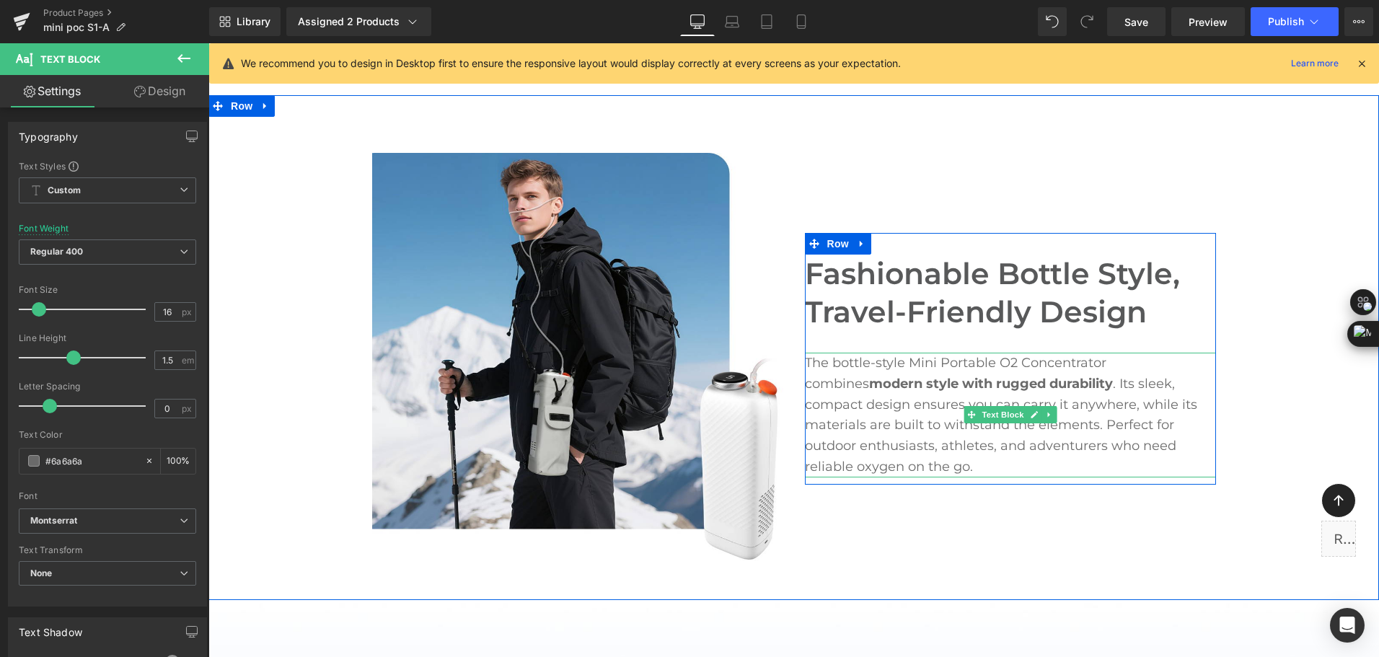
click at [1006, 363] on p "The bottle-style Mini Portable O2 Concentrator combines modern style with rugge…" at bounding box center [1010, 415] width 411 height 125
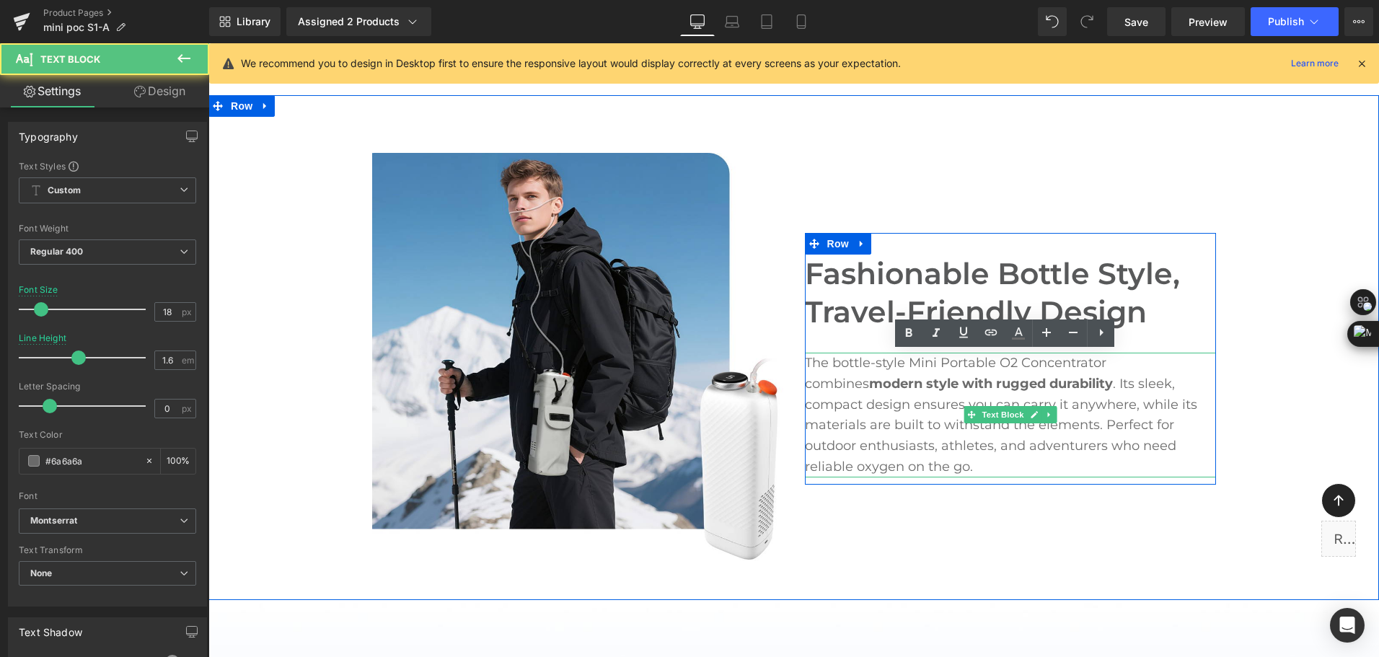
click at [1028, 408] on p "The bottle-style Mini Portable O2 Concentrator combines modern style with rugge…" at bounding box center [1010, 415] width 411 height 125
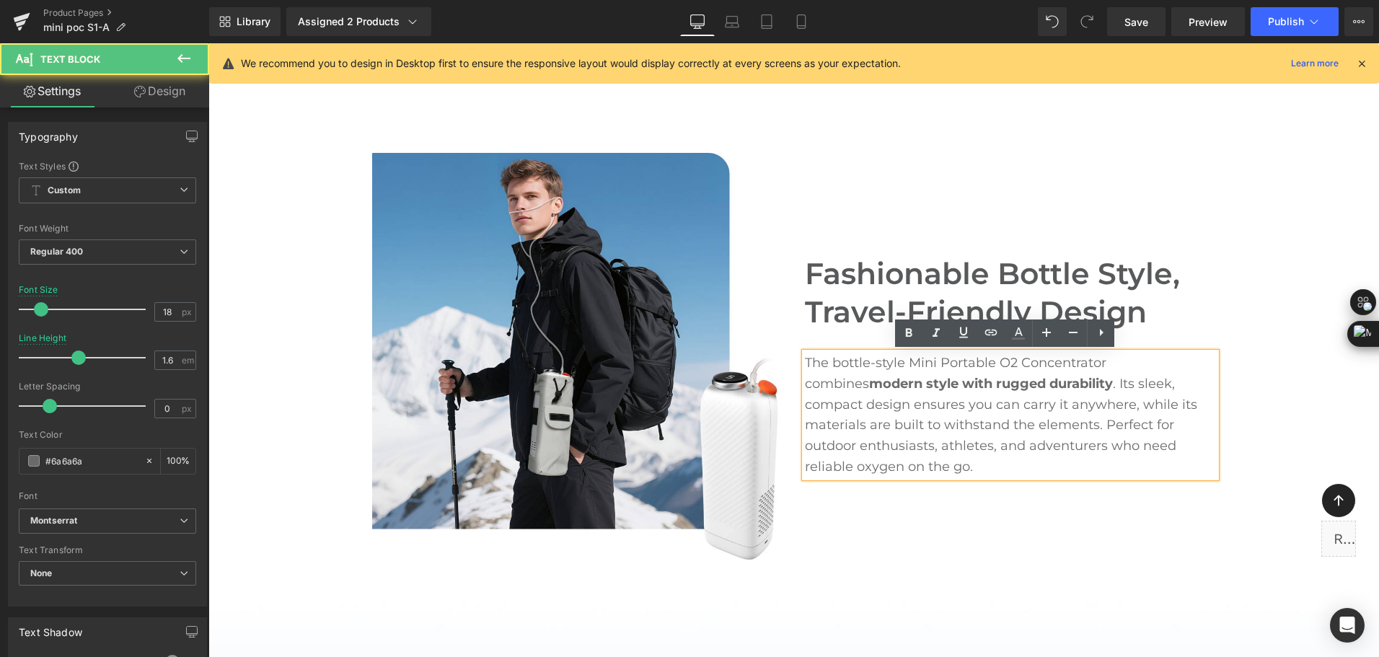
click at [1009, 363] on p "The bottle-style Mini Portable O2 Concentrator combines modern style with rugge…" at bounding box center [1010, 415] width 411 height 125
drag, startPoint x: 995, startPoint y: 362, endPoint x: 1012, endPoint y: 361, distance: 17.4
click at [1012, 361] on p "The bottle-style Mini Portable O2 Concentrator combines modern style with rugge…" at bounding box center [1010, 415] width 411 height 125
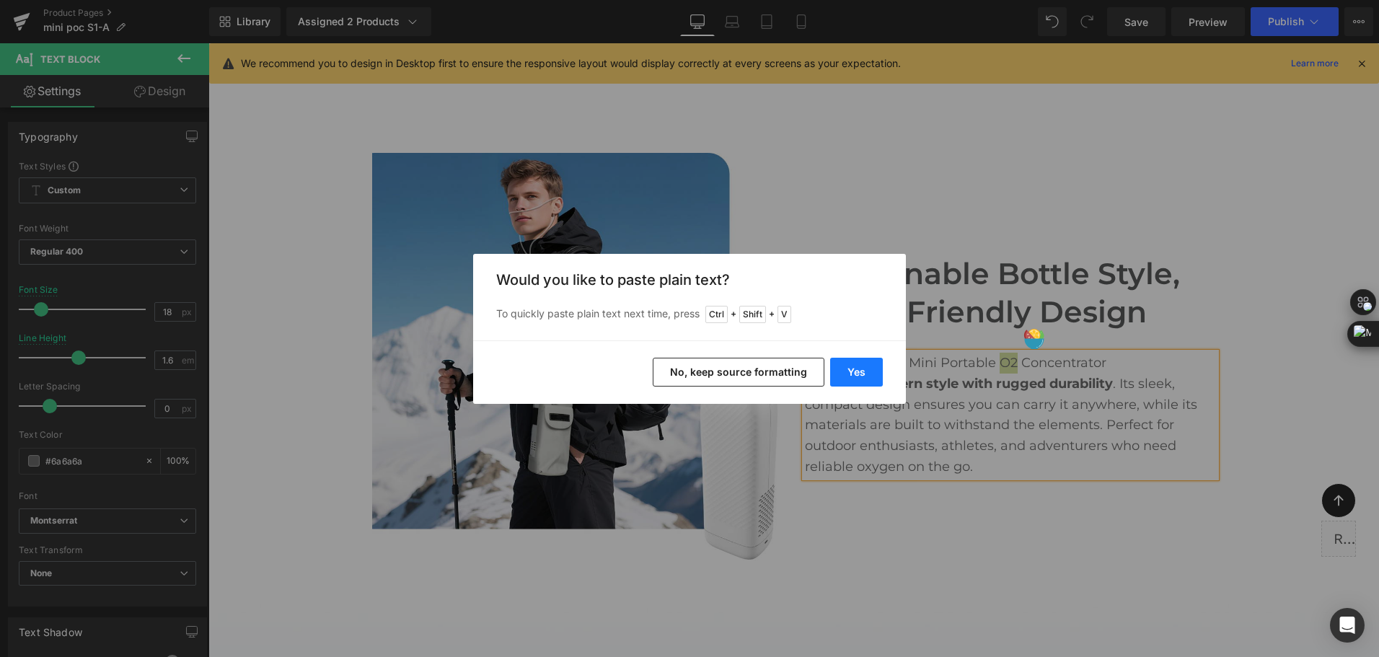
drag, startPoint x: 854, startPoint y: 375, endPoint x: 646, endPoint y: 331, distance: 212.3
click at [854, 375] on button "Yes" at bounding box center [856, 372] width 53 height 29
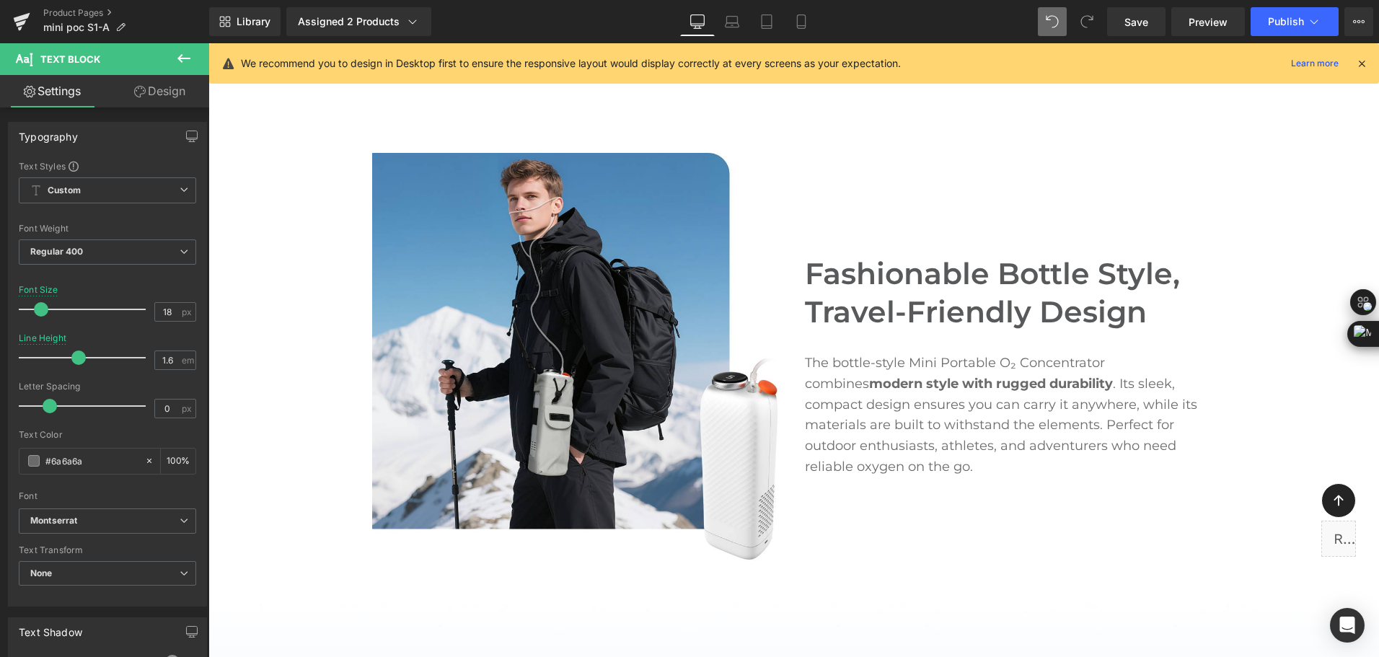
scroll to position [2514, 0]
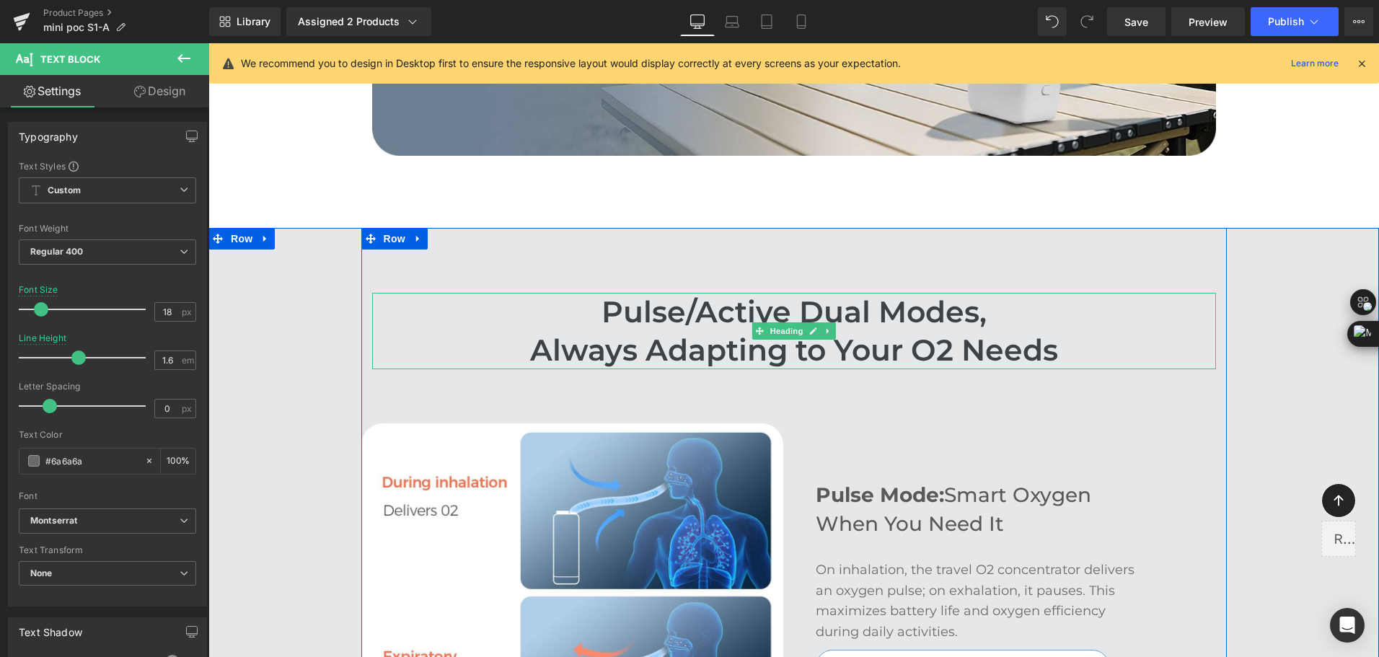
click at [921, 355] on h2 "Always Adapting to Your O2 Needs" at bounding box center [794, 350] width 844 height 38
click at [947, 349] on h2 "Always Adapting to Your O2 Needs" at bounding box center [794, 350] width 844 height 38
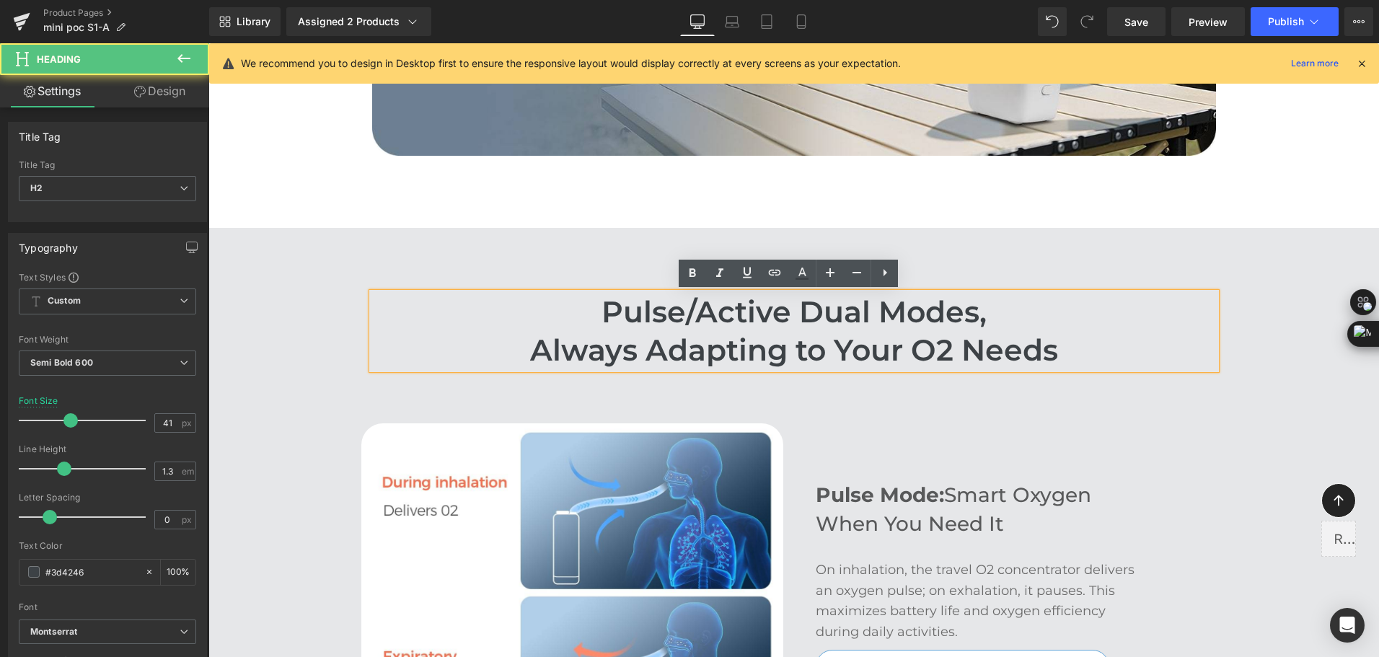
click at [919, 347] on h2 "Always Adapting to Your O2 Needs" at bounding box center [794, 350] width 844 height 38
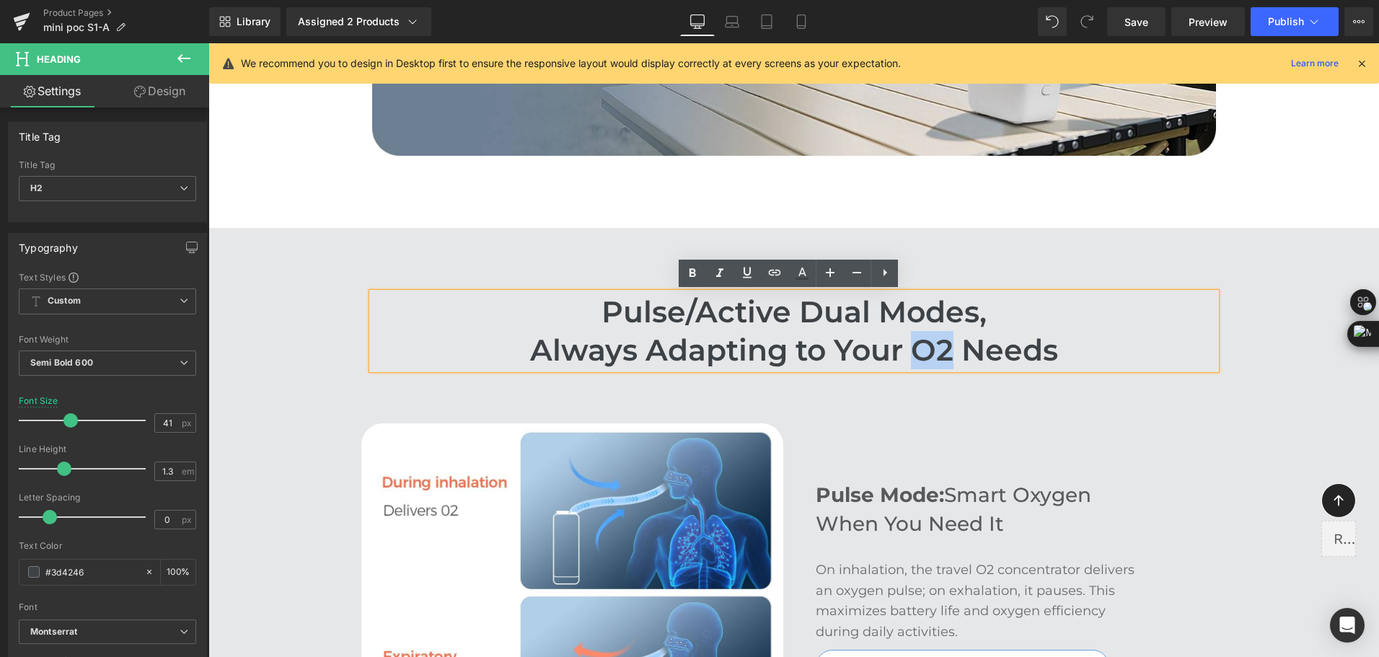
drag, startPoint x: 914, startPoint y: 350, endPoint x: 945, endPoint y: 350, distance: 30.3
click at [945, 350] on h2 "Always Adapting to Your O2 Needs" at bounding box center [794, 350] width 844 height 38
paste div "To enrich screen reader interactions, please activate Accessibility in Grammarl…"
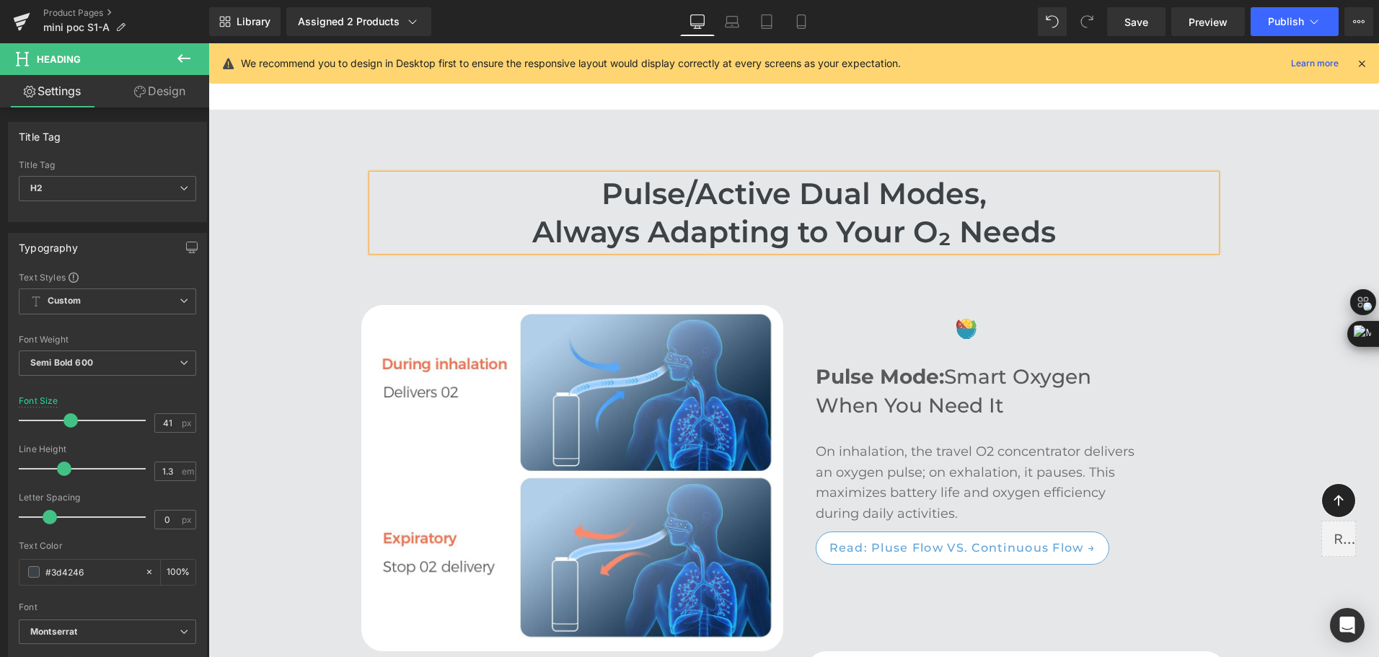
scroll to position [2731, 0]
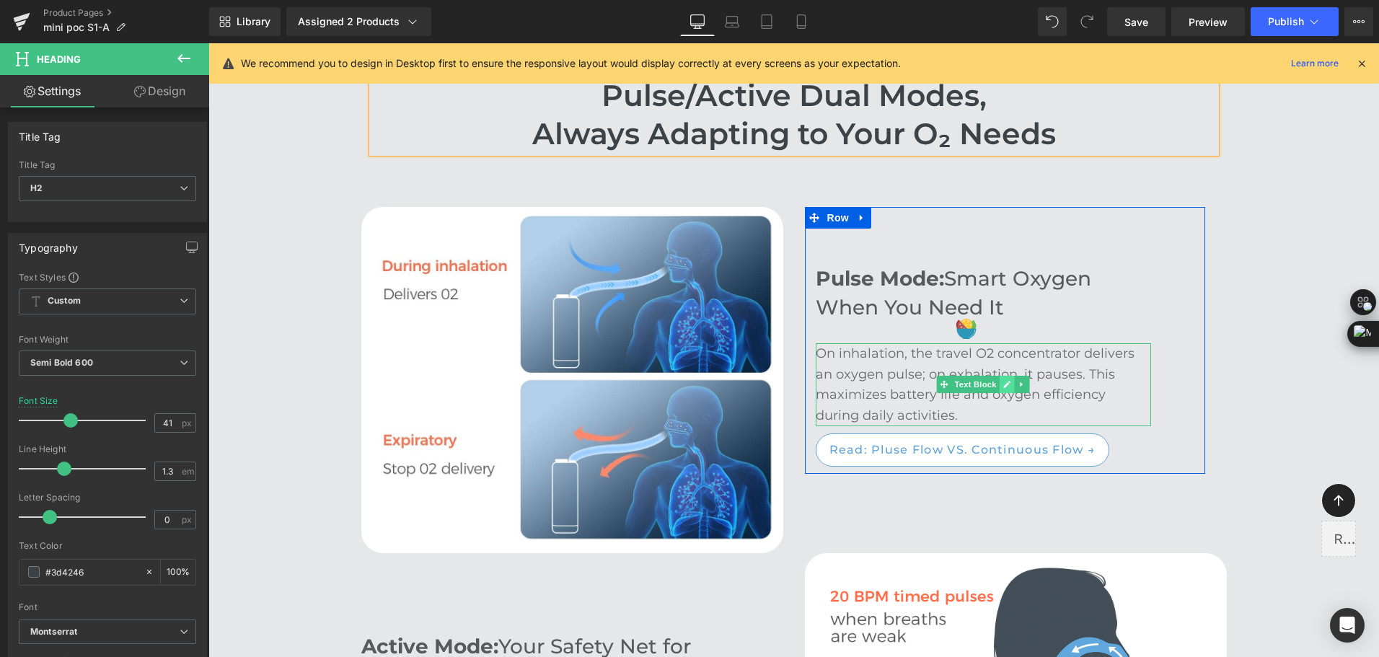
click at [1003, 388] on icon at bounding box center [1007, 384] width 8 height 9
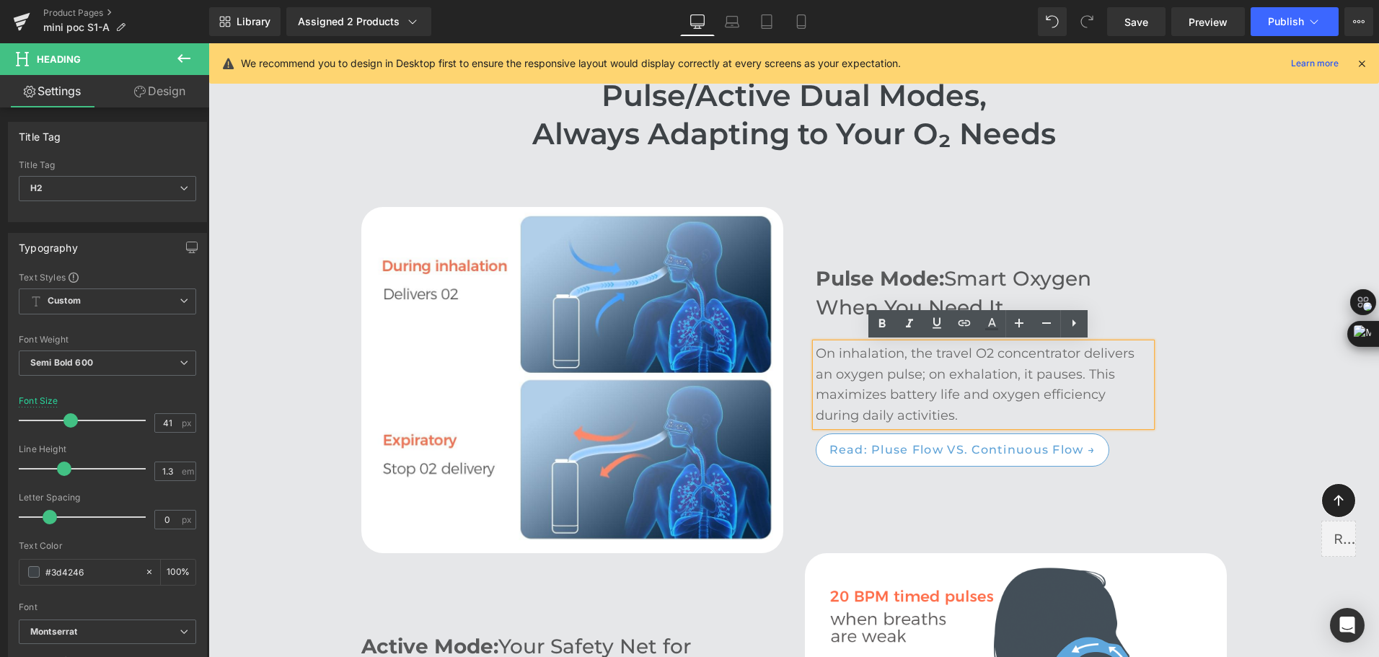
click at [981, 353] on p "On inhalation, the travel O2 concentrator delivers an oxygen pulse; on exhalati…" at bounding box center [982, 384] width 335 height 83
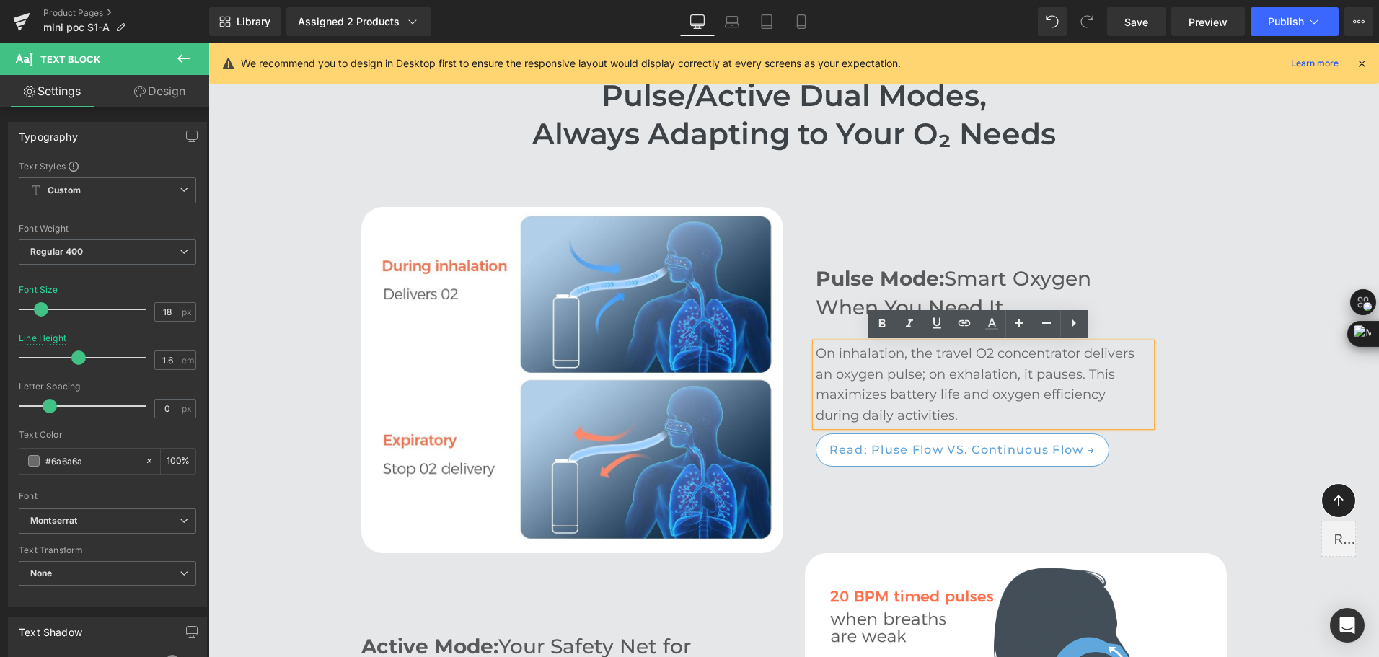
click at [978, 354] on p "On inhalation, the travel O2 concentrator delivers an oxygen pulse; on exhalati…" at bounding box center [982, 384] width 335 height 83
click at [973, 352] on p "On inhalation, the travel O2 concentrator delivers an oxygen pulse; on exhalati…" at bounding box center [982, 384] width 335 height 83
drag, startPoint x: 973, startPoint y: 352, endPoint x: 983, endPoint y: 352, distance: 9.4
click at [983, 352] on p "On inhalation, the travel O2 concentrator delivers an oxygen pulse; on exhalati…" at bounding box center [982, 384] width 335 height 83
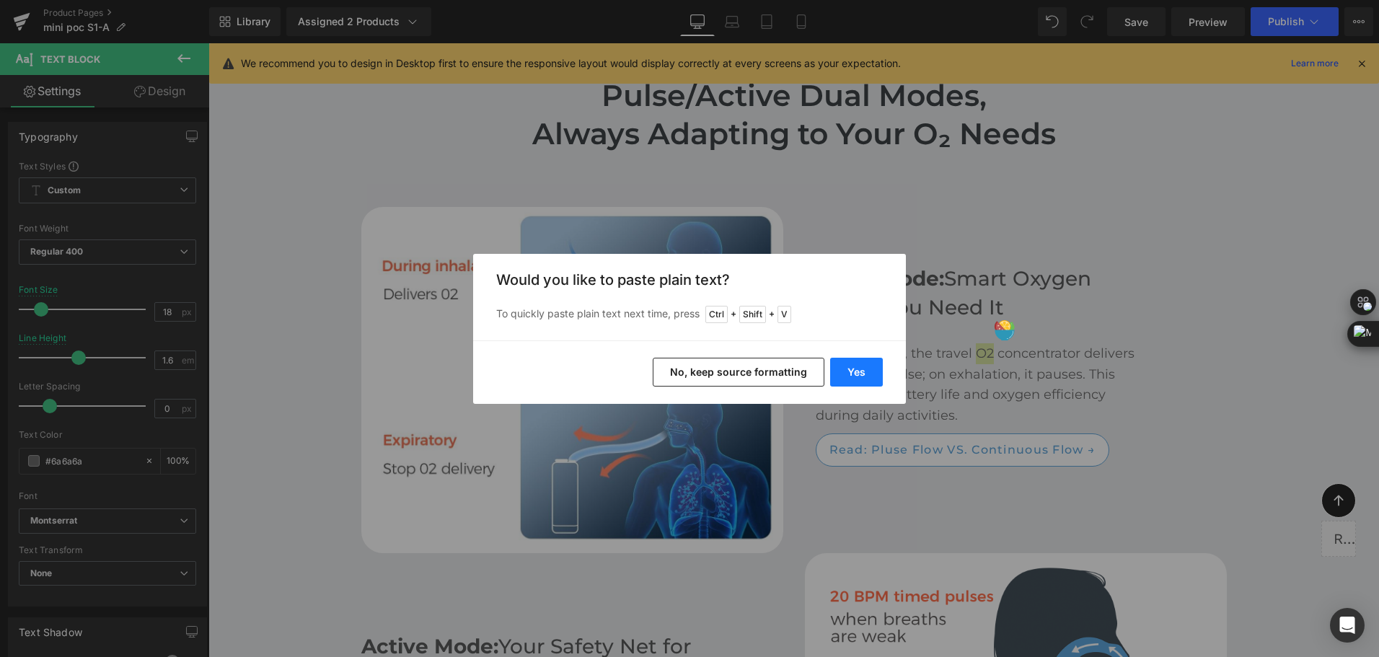
click at [862, 368] on button "Yes" at bounding box center [856, 372] width 53 height 29
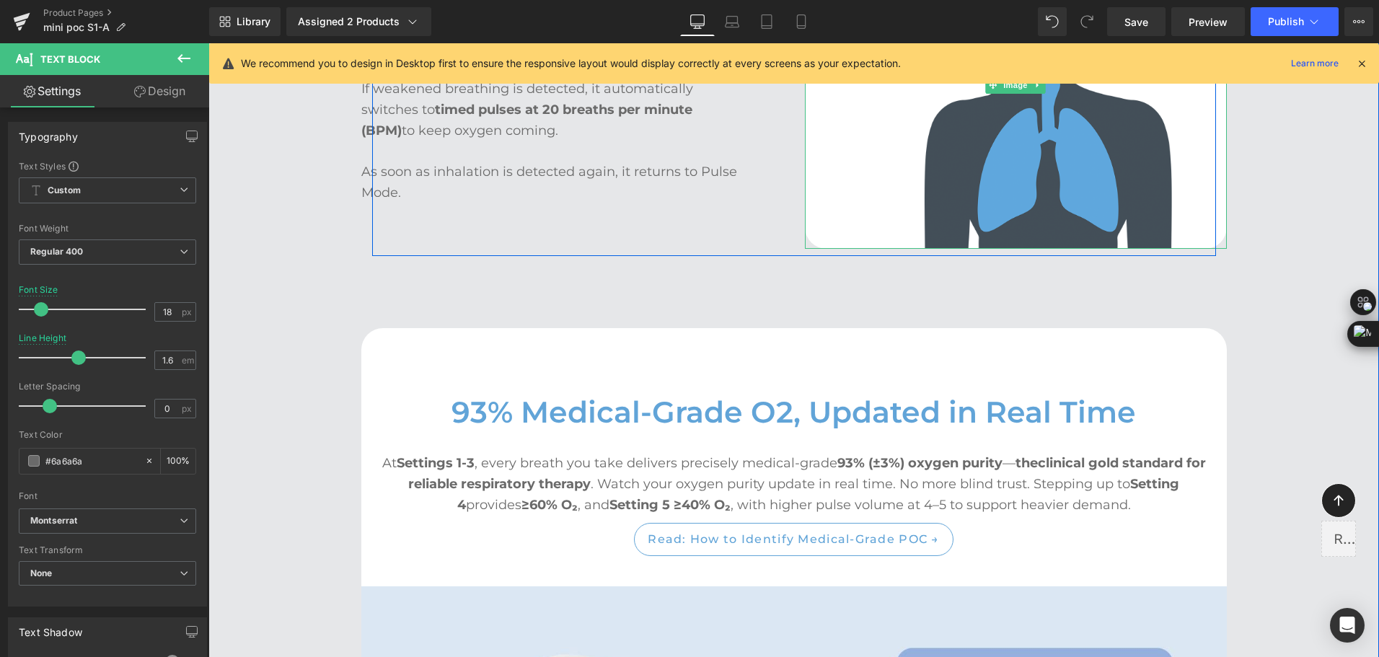
scroll to position [3379, 0]
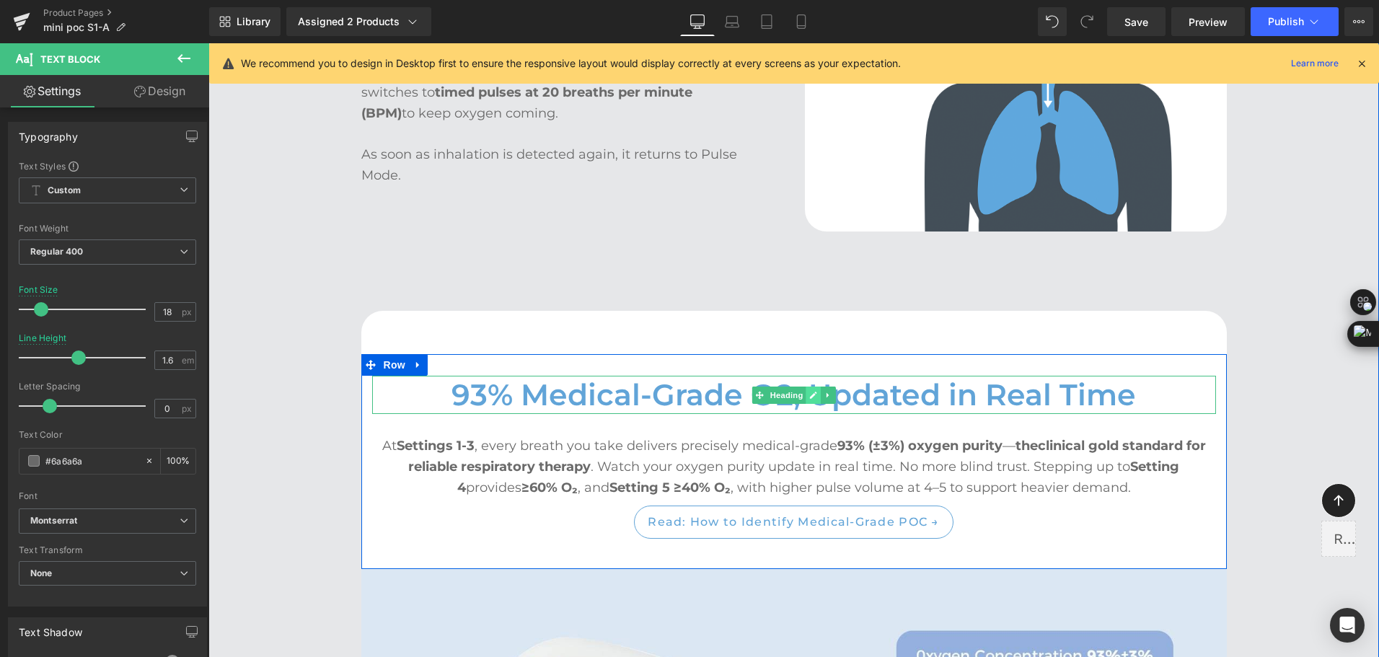
click at [809, 394] on icon at bounding box center [813, 395] width 8 height 9
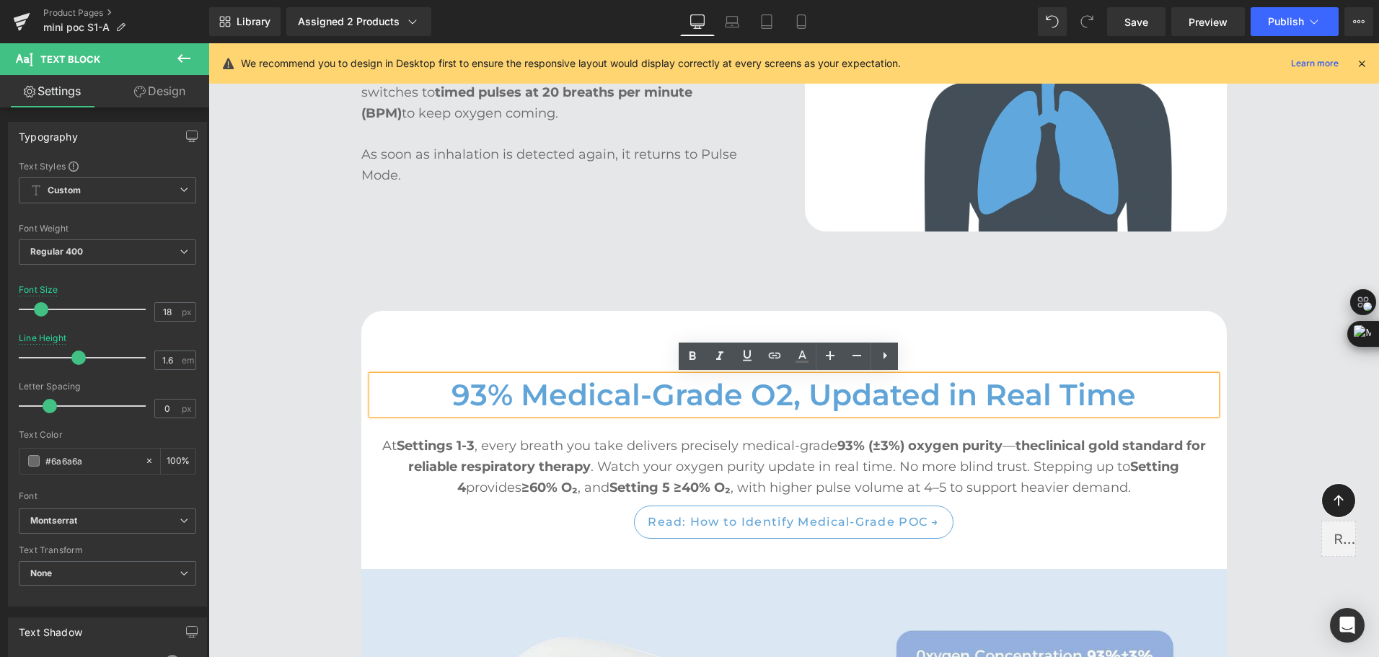
click at [768, 402] on h2 "93% Medical-Grade O2, Updated in Real Time" at bounding box center [794, 395] width 844 height 38
click at [758, 398] on h2 "93% Medical-Grade O2, Updated in Real Time" at bounding box center [794, 395] width 844 height 38
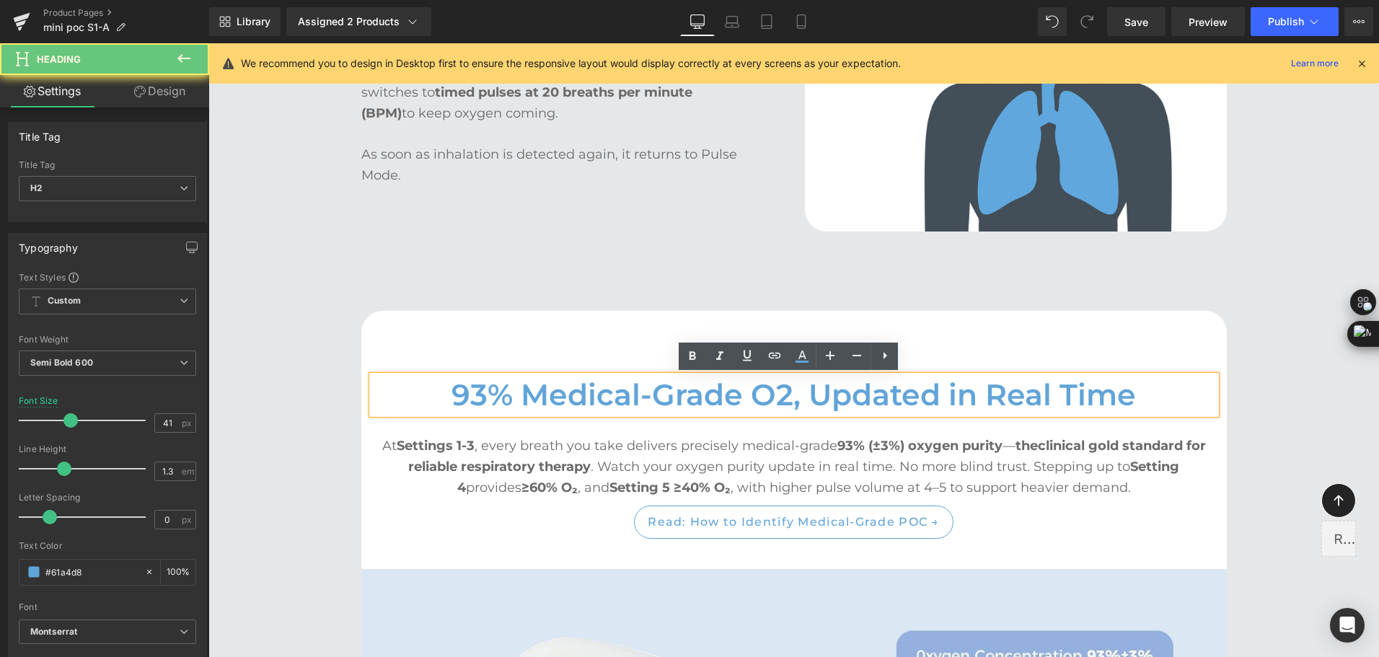
click at [756, 396] on h2 "93% Medical-Grade O2, Updated in Real Time" at bounding box center [794, 395] width 844 height 38
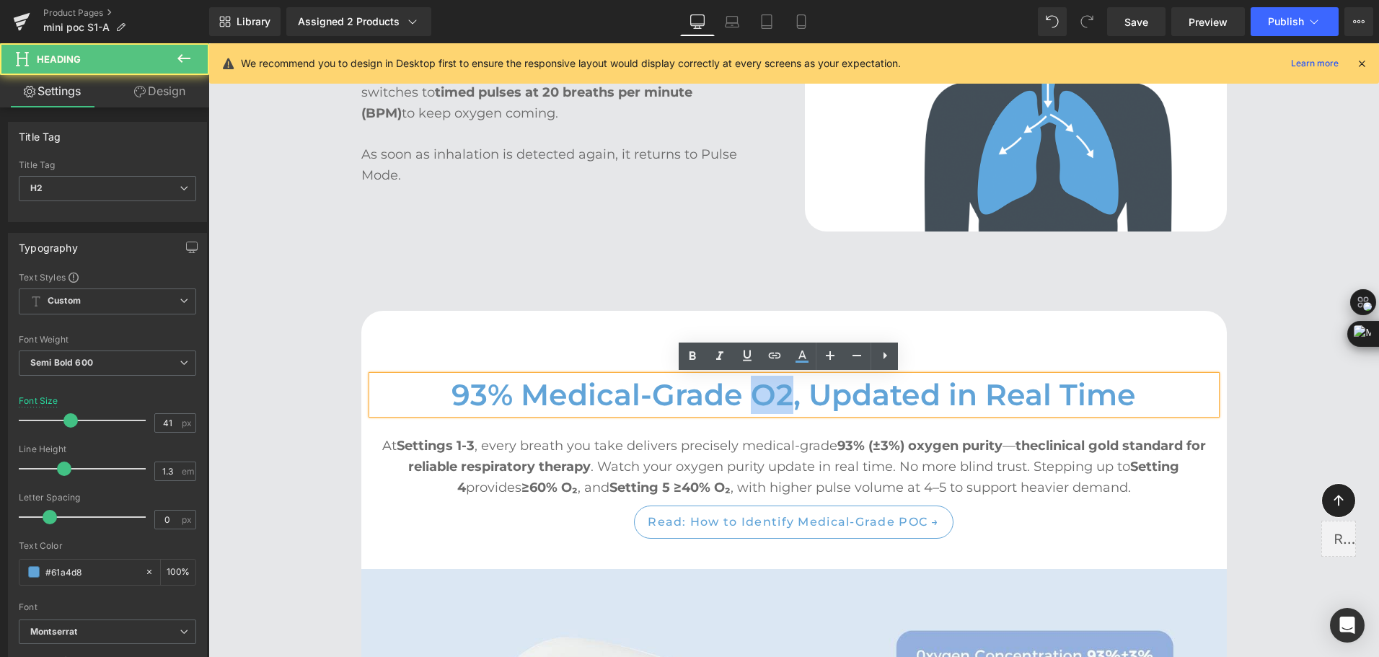
click at [756, 395] on h2 "93% Medical-Grade O2, Updated in Real Time" at bounding box center [794, 395] width 844 height 38
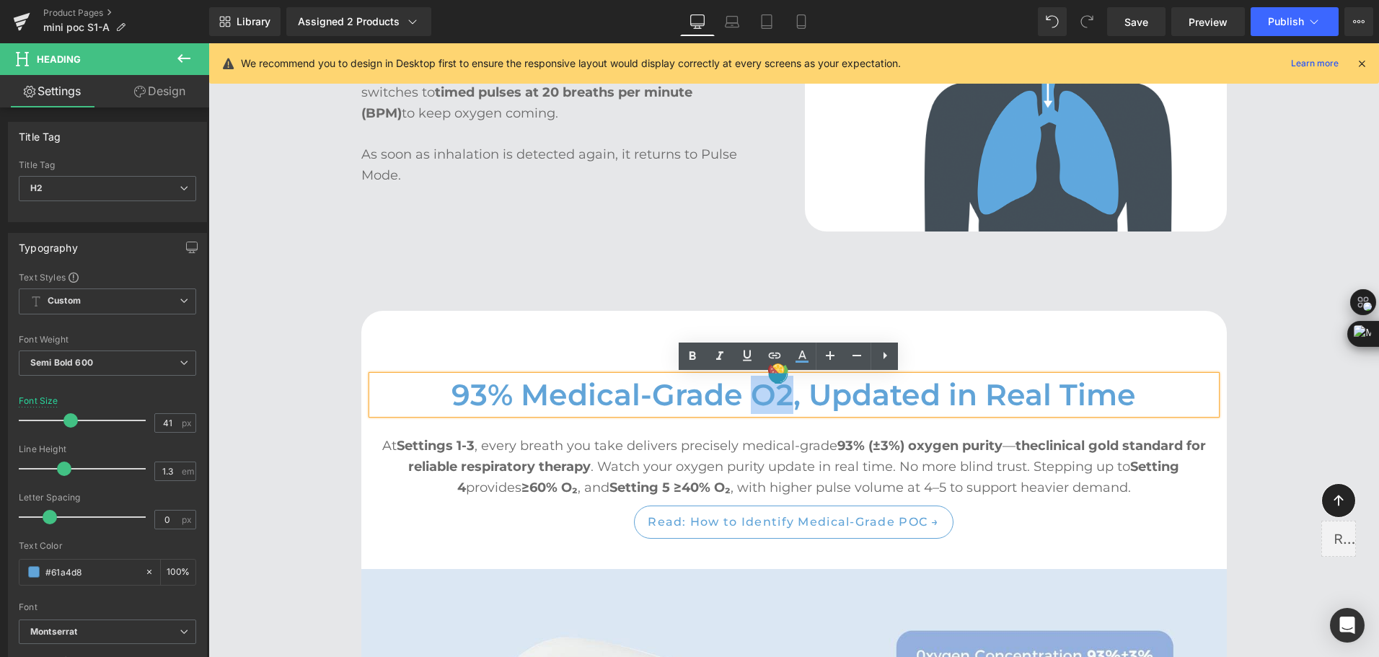
paste div "To enrich screen reader interactions, please activate Accessibility in Grammarl…"
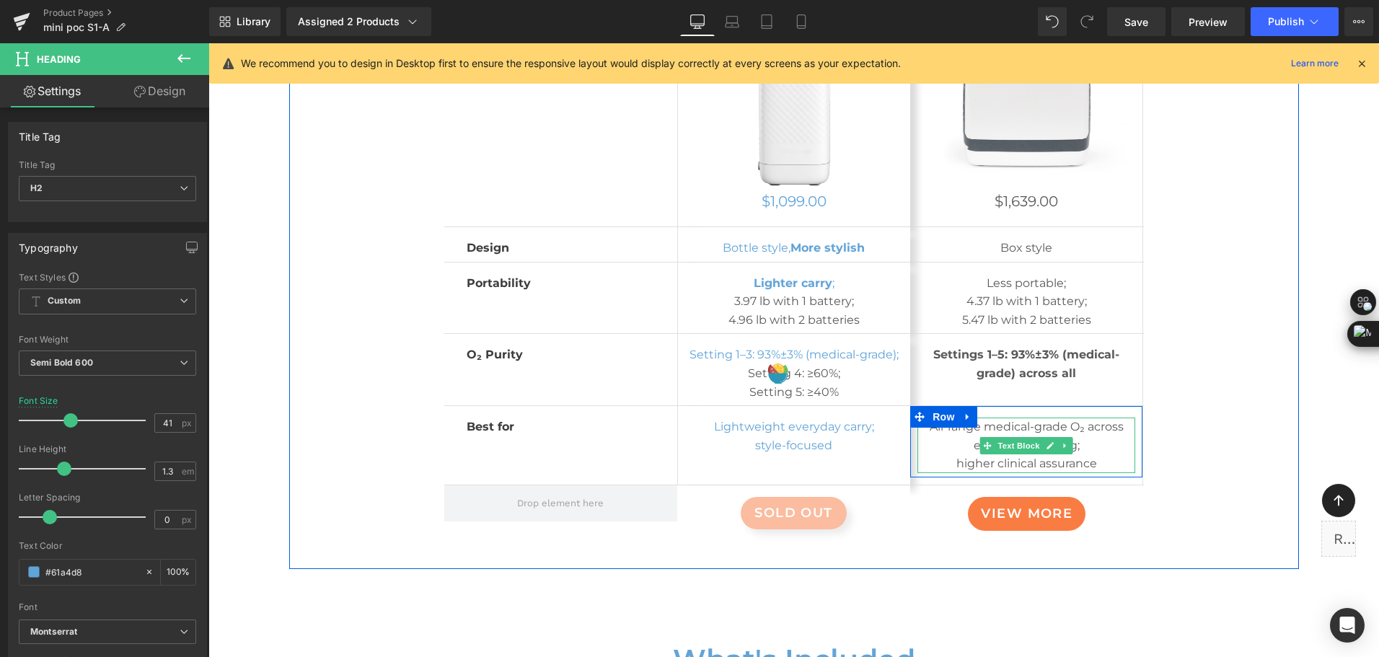
scroll to position [8461, 0]
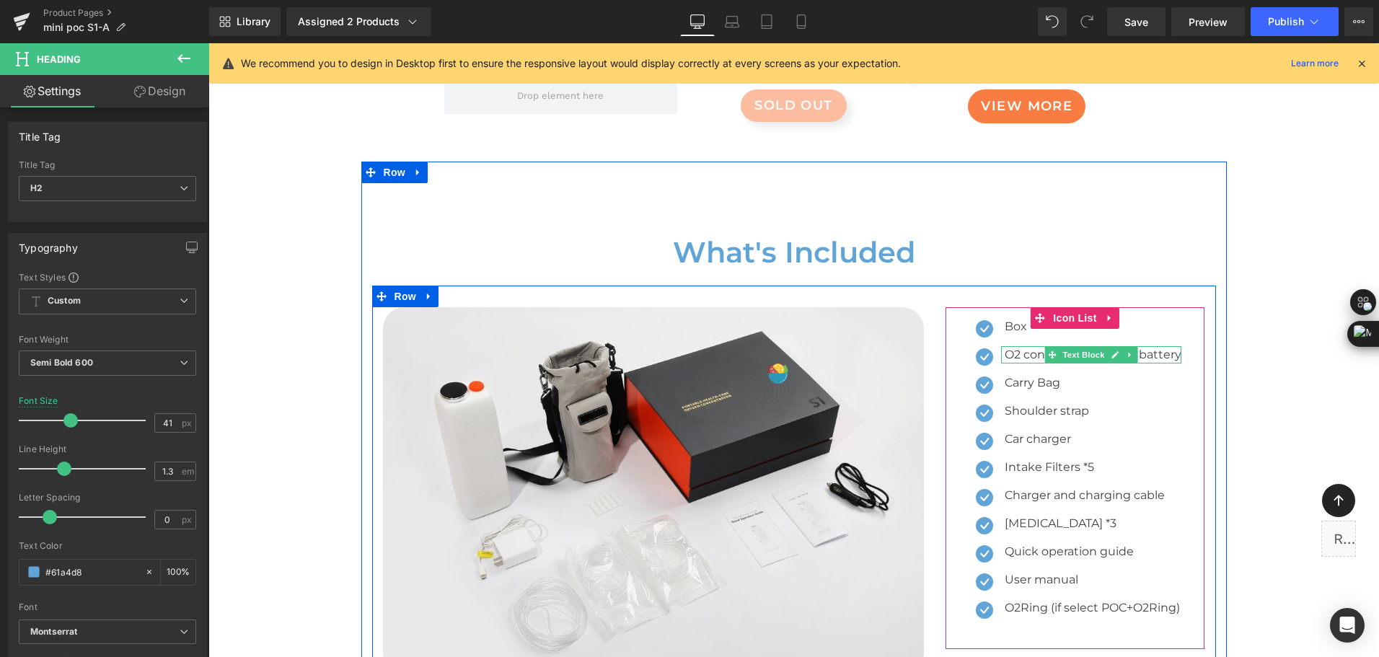
click at [1014, 350] on p "O2 concentrator unit & battery" at bounding box center [1092, 354] width 177 height 17
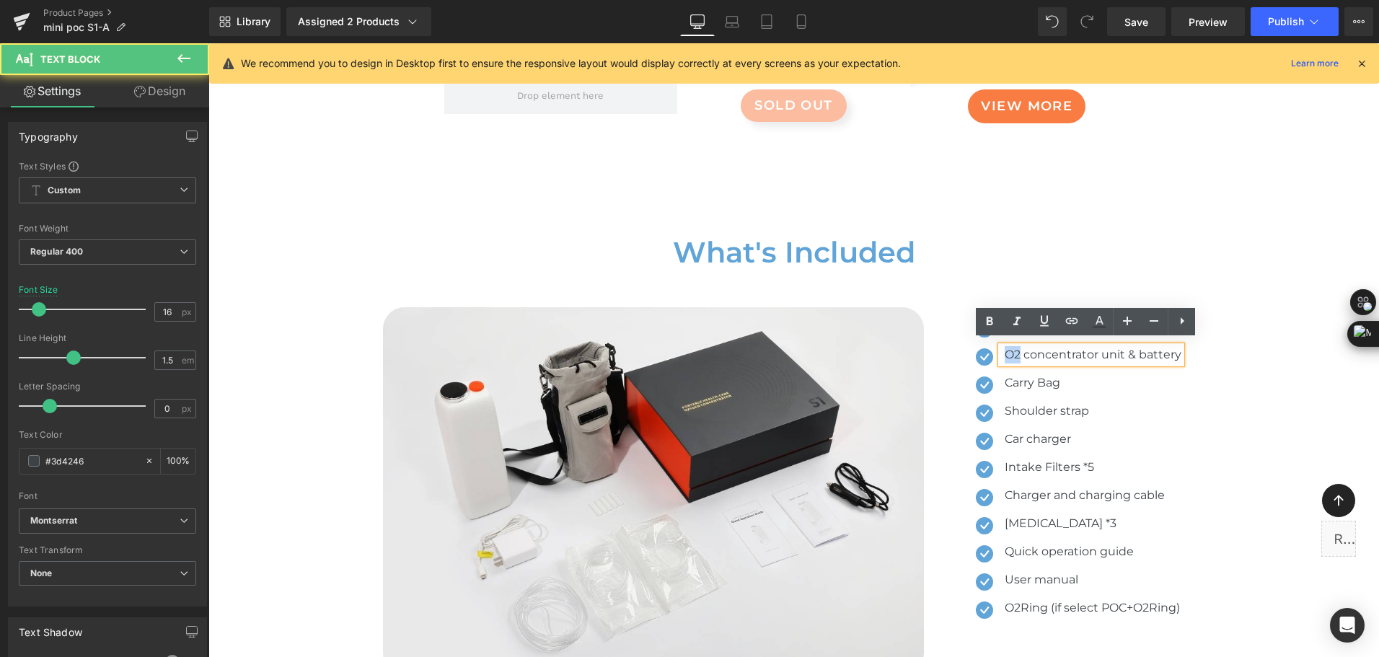
drag, startPoint x: 1014, startPoint y: 350, endPoint x: 999, endPoint y: 350, distance: 15.1
click at [1004, 350] on p "O2 concentrator unit & battery" at bounding box center [1092, 354] width 177 height 17
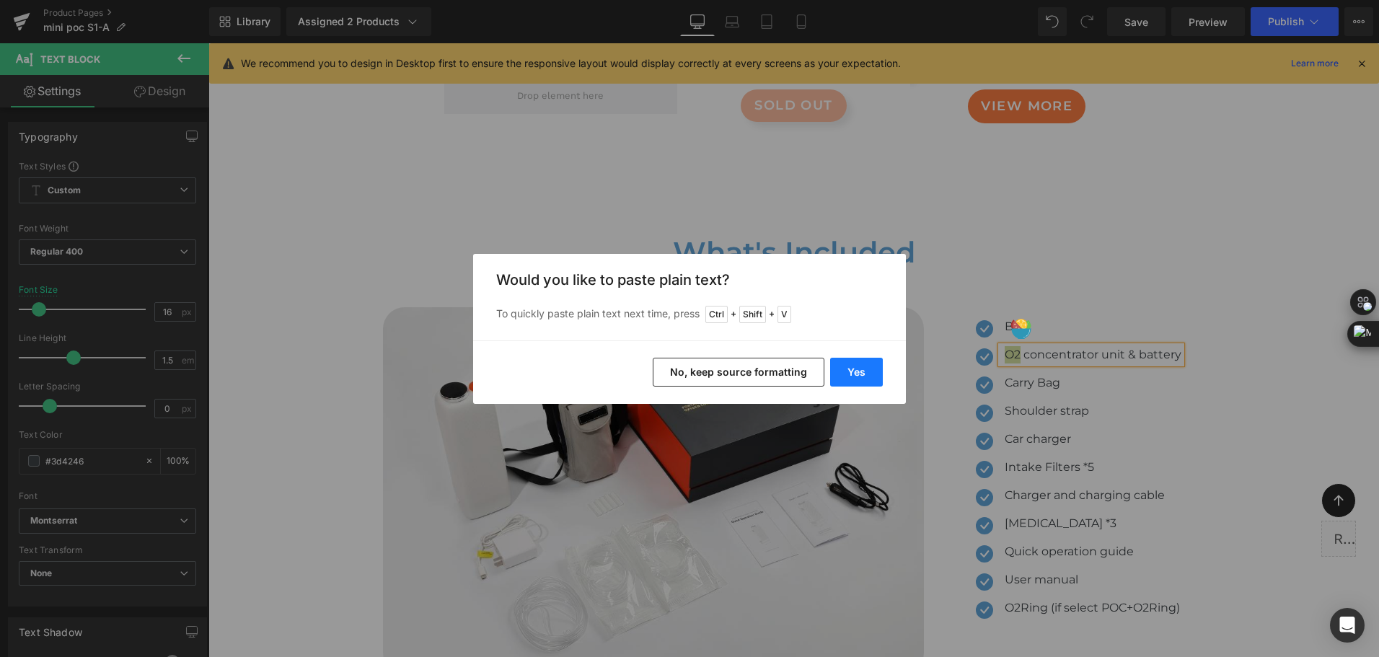
click at [857, 376] on button "Yes" at bounding box center [856, 372] width 53 height 29
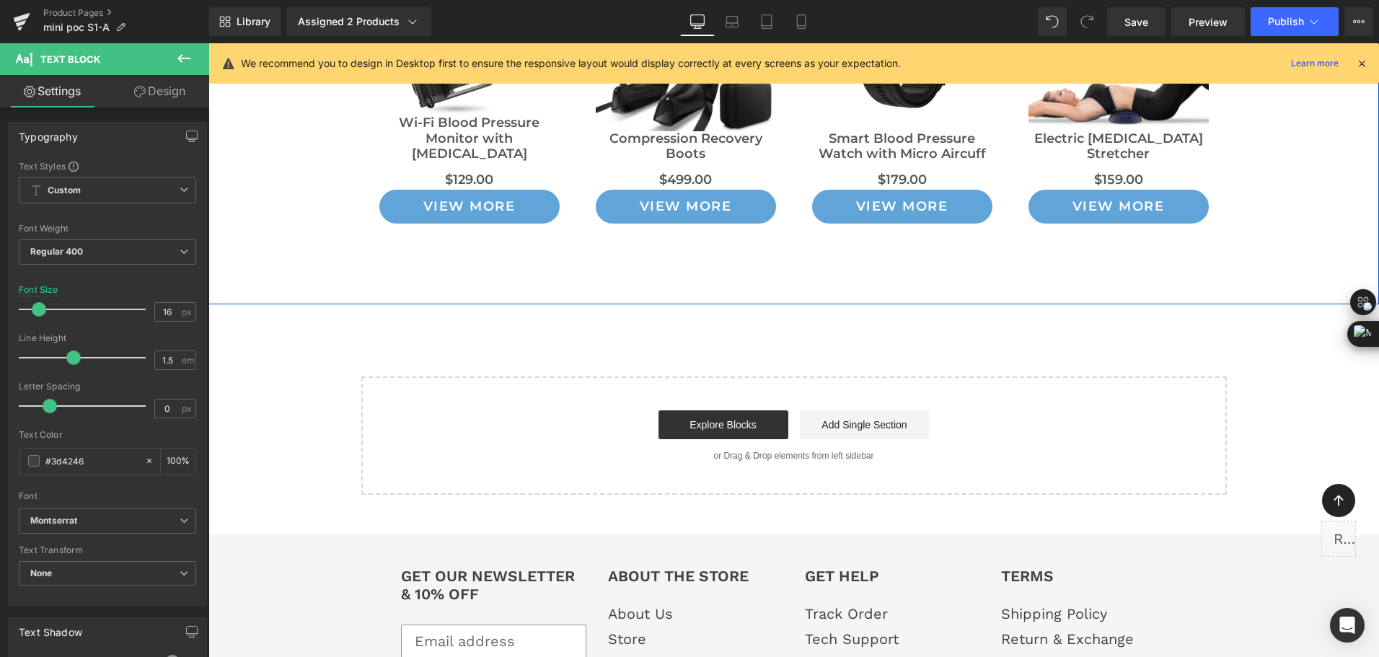
scroll to position [10334, 0]
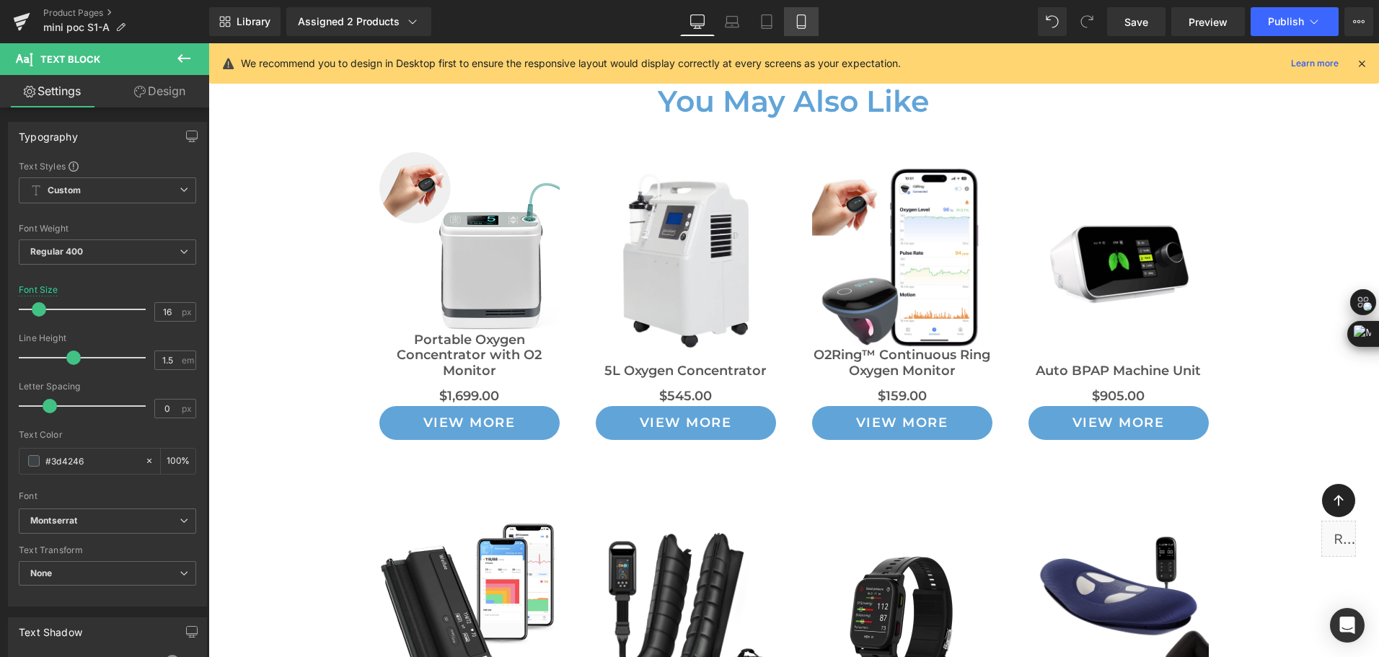
click at [804, 27] on icon at bounding box center [801, 21] width 14 height 14
type input "100"
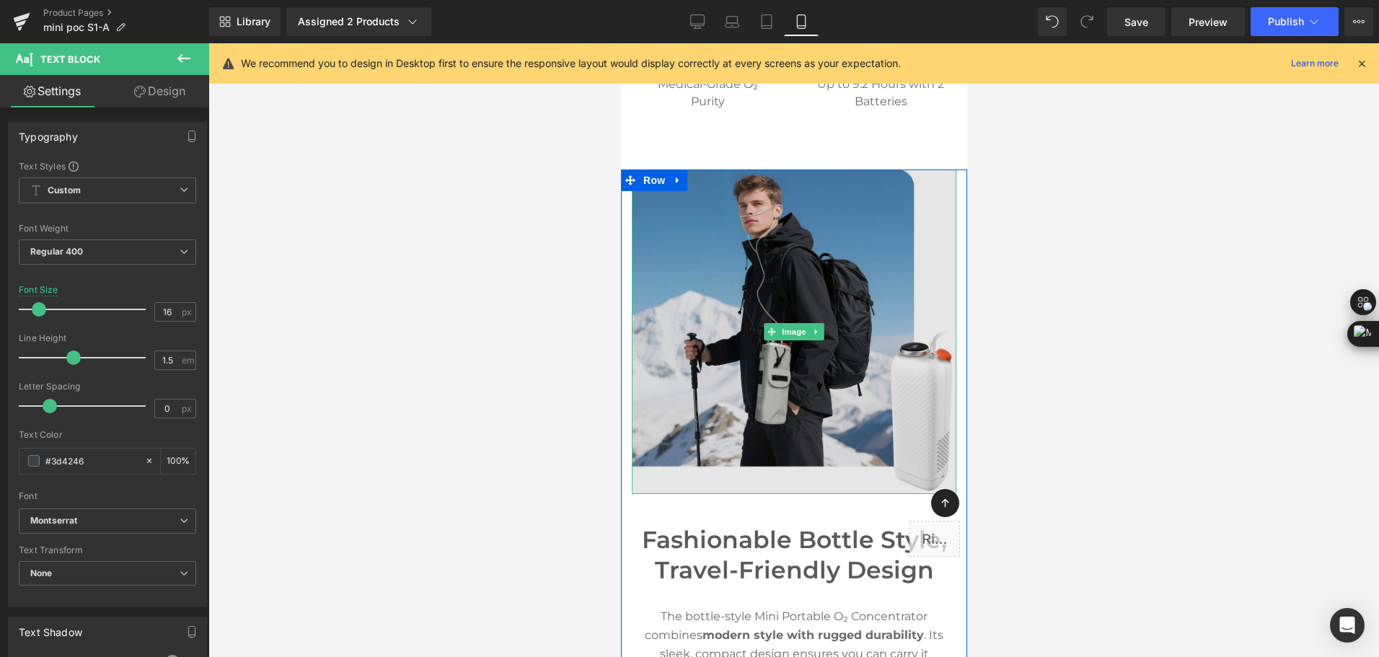
scroll to position [1226, 0]
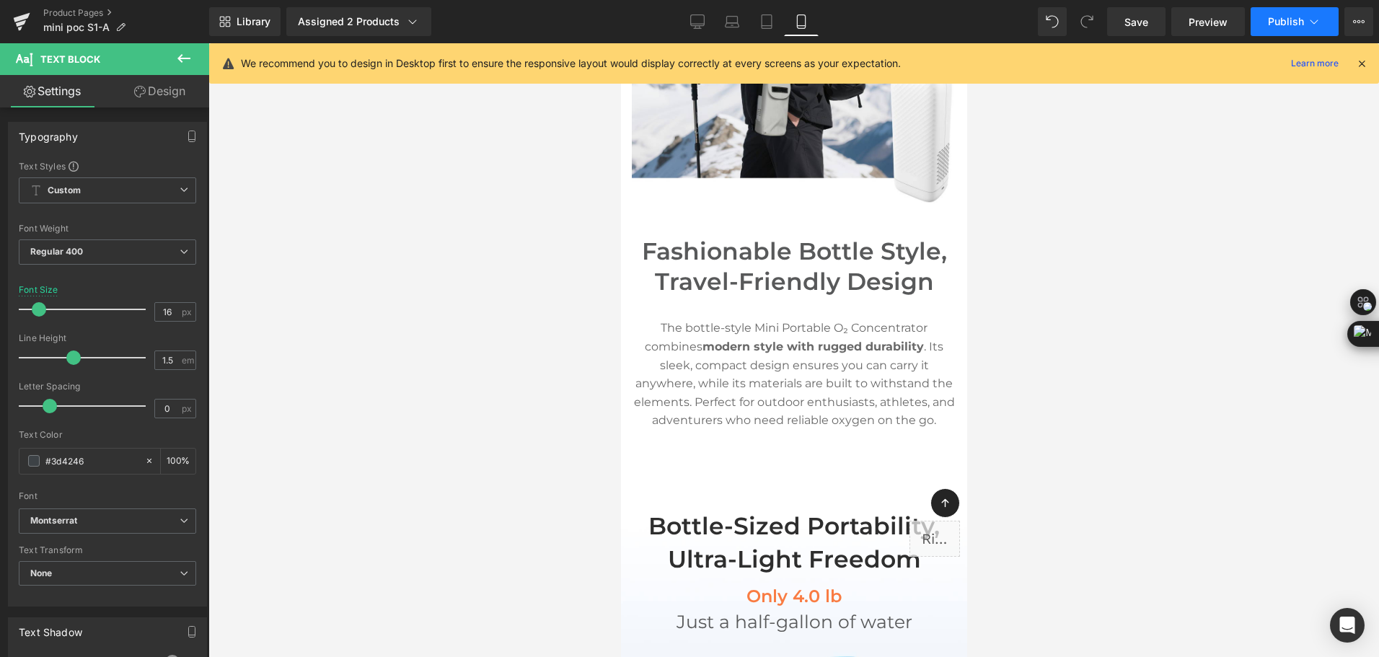
click at [1265, 23] on button "Publish" at bounding box center [1294, 21] width 88 height 29
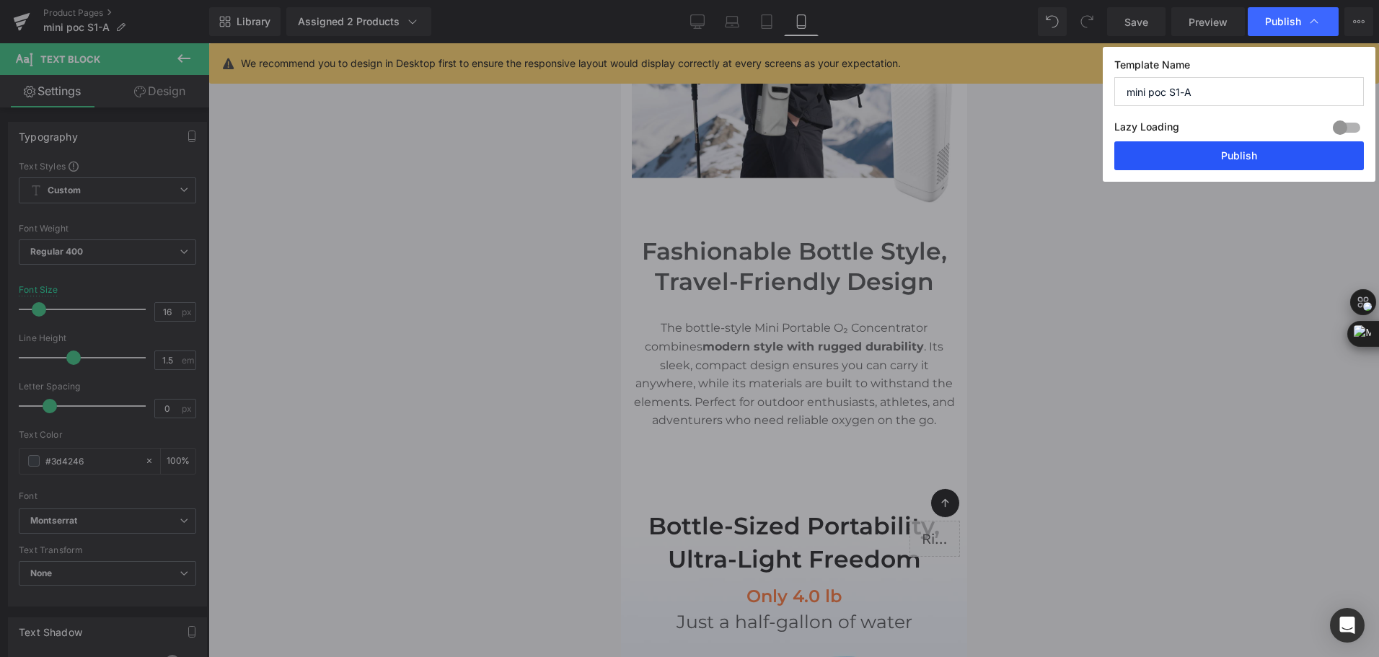
click at [1293, 155] on button "Publish" at bounding box center [1238, 155] width 249 height 29
